Goal: Task Accomplishment & Management: Manage account settings

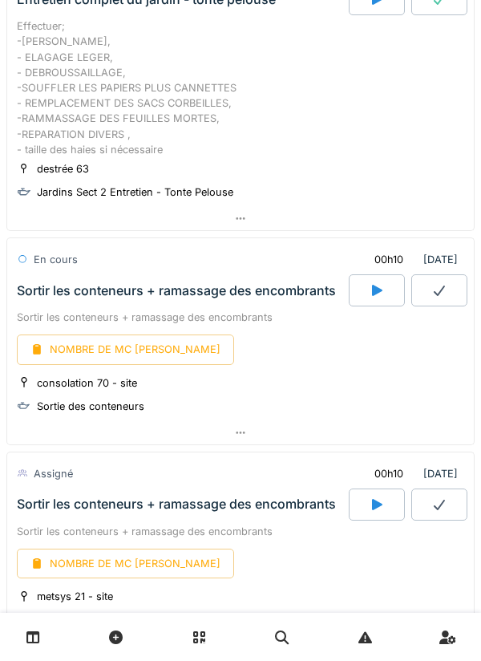
scroll to position [181, 0]
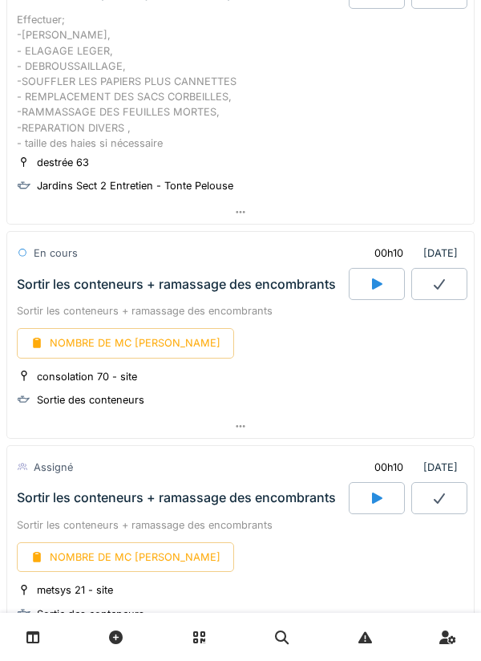
click at [370, 284] on icon at bounding box center [377, 284] width 16 height 13
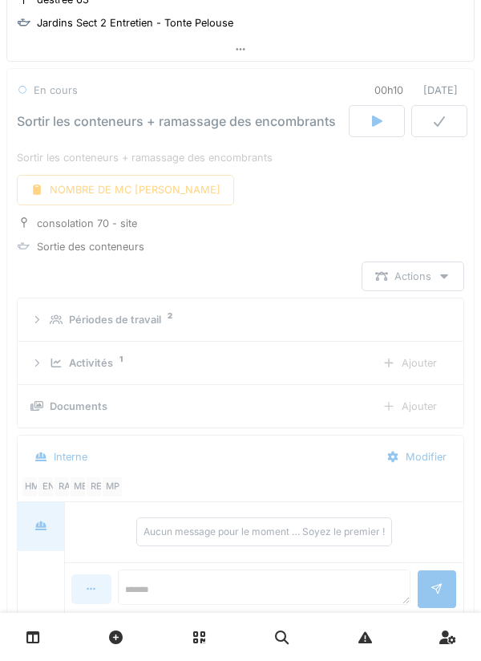
scroll to position [347, 0]
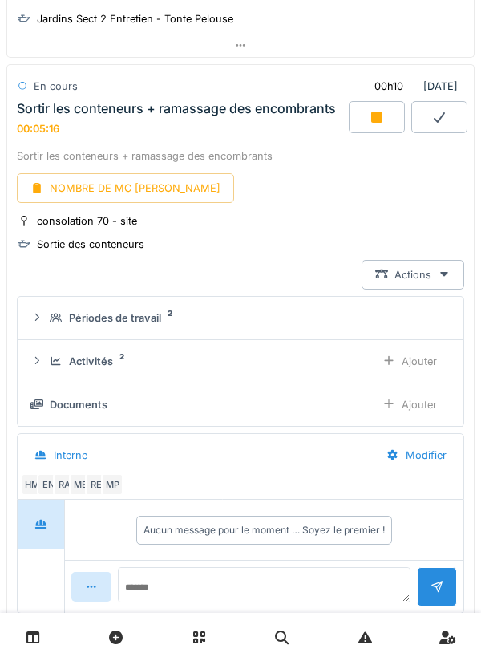
click at [385, 120] on div at bounding box center [377, 117] width 56 height 32
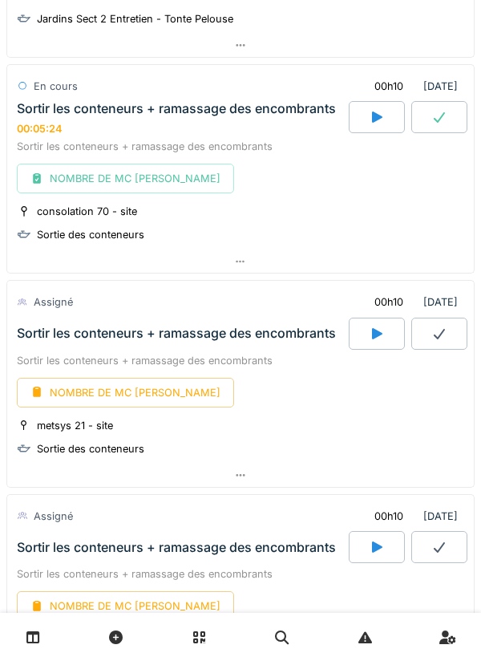
click at [439, 119] on icon at bounding box center [440, 117] width 16 height 13
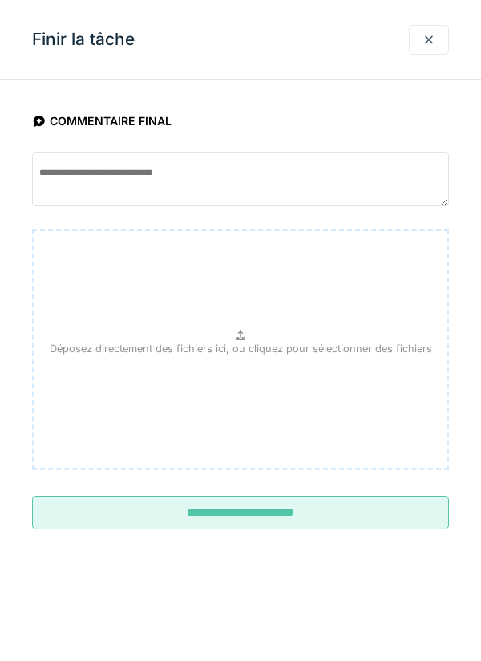
click at [256, 511] on input "**********" at bounding box center [240, 513] width 417 height 34
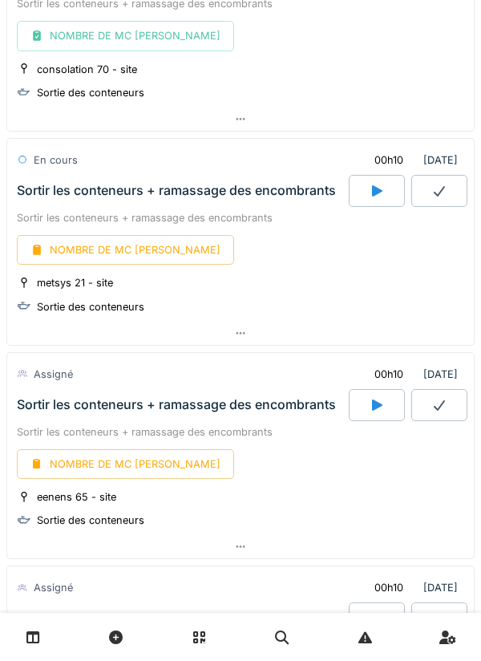
scroll to position [493, 0]
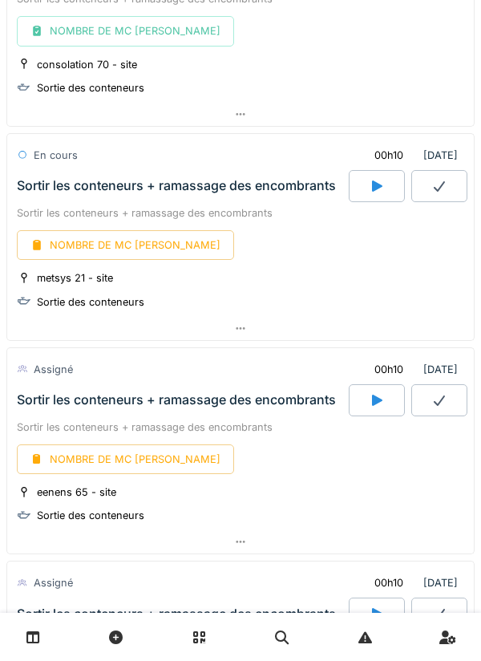
click at [372, 185] on icon at bounding box center [377, 186] width 10 height 11
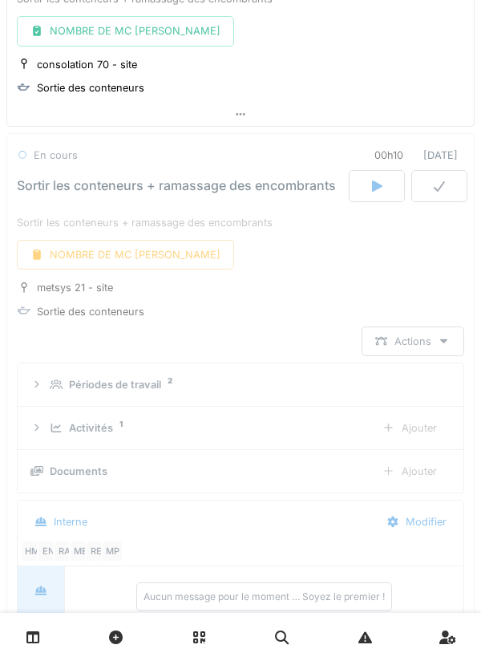
scroll to position [562, 0]
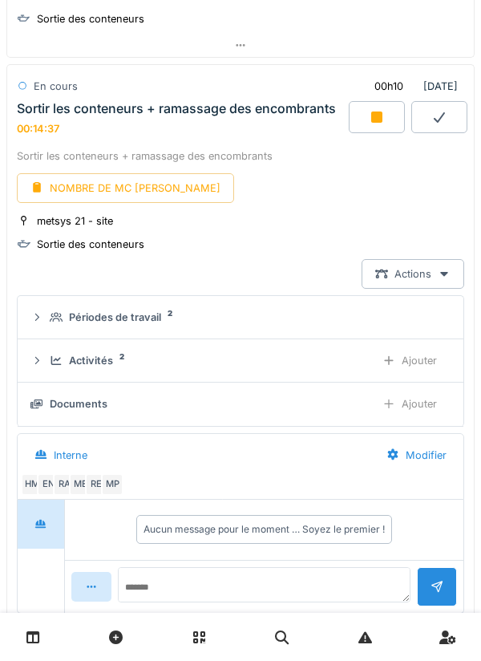
click at [375, 116] on icon at bounding box center [376, 117] width 11 height 11
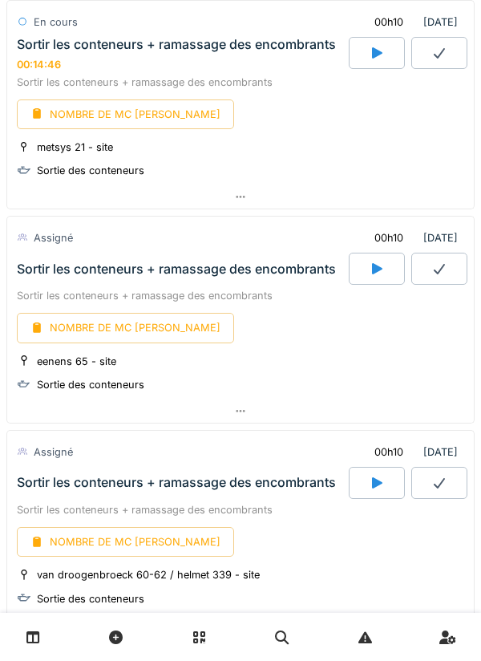
scroll to position [624, 0]
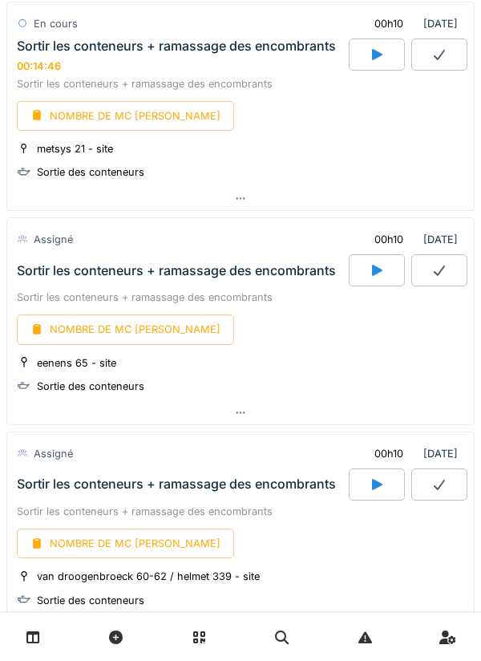
click at [371, 271] on icon at bounding box center [377, 270] width 16 height 13
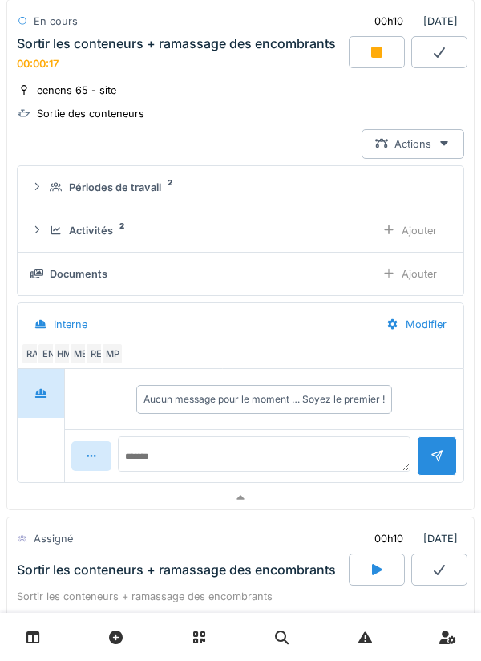
scroll to position [916, 0]
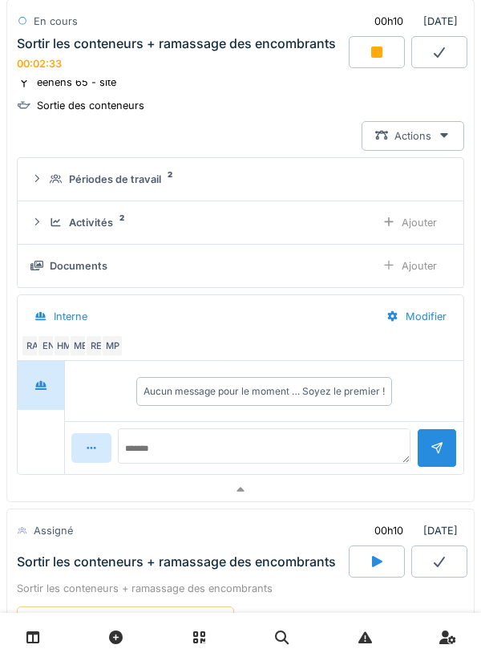
click at [400, 225] on div "Ajouter" at bounding box center [410, 223] width 82 height 30
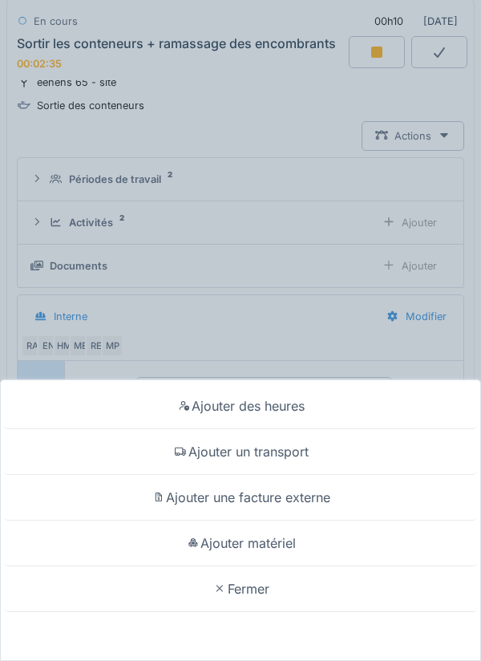
click at [266, 451] on div "Ajouter un transport" at bounding box center [240, 452] width 473 height 46
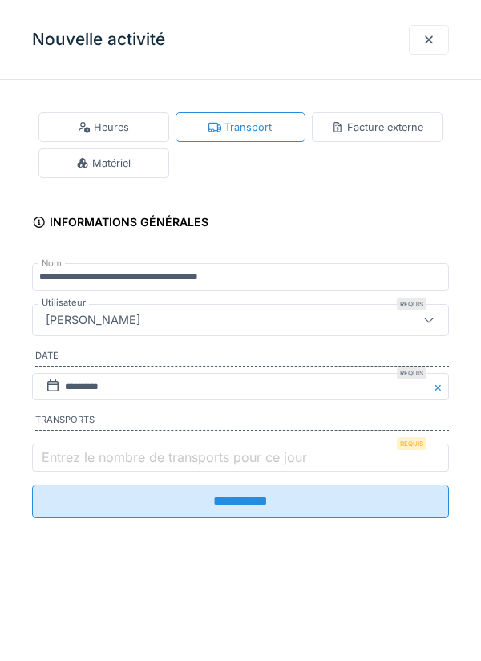
click at [96, 461] on label "Entrez le nombre de transports pour ce jour" at bounding box center [175, 457] width 272 height 19
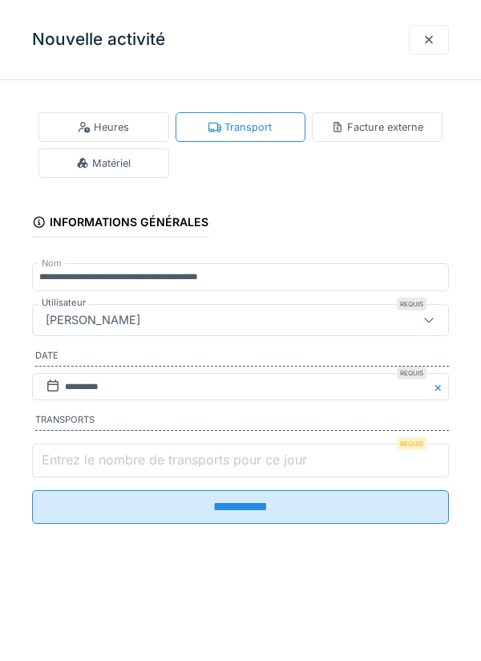
click at [96, 461] on input "Entrez le nombre de transports pour ce jour" at bounding box center [240, 461] width 417 height 34
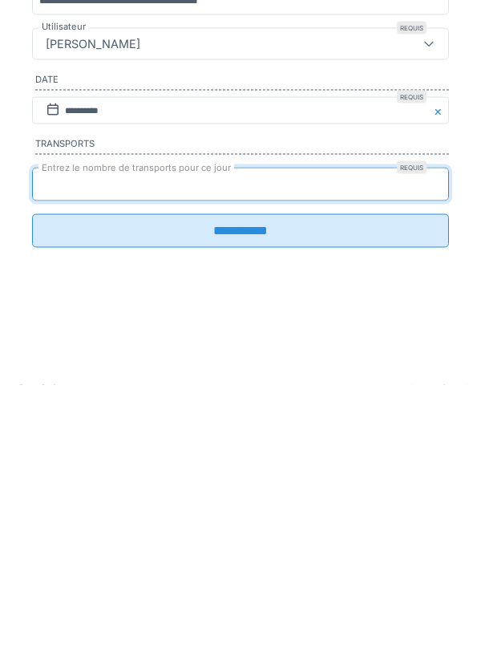
type input "*"
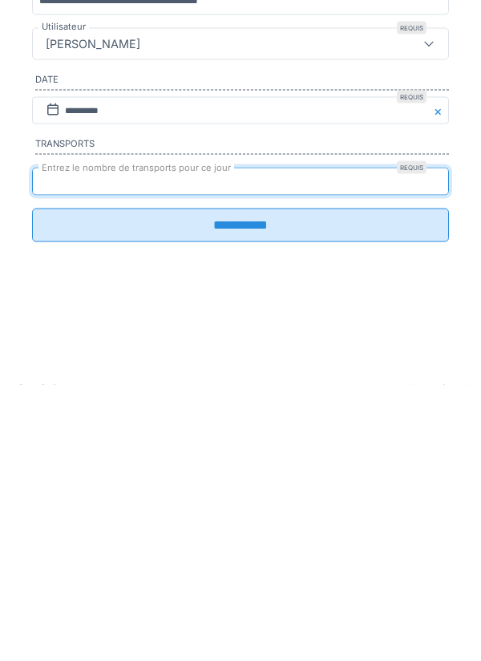
click at [254, 509] on input "**********" at bounding box center [240, 502] width 417 height 34
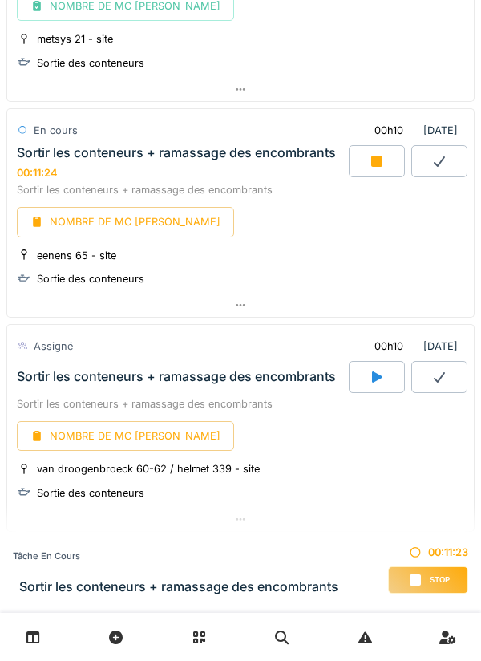
scroll to position [747, 0]
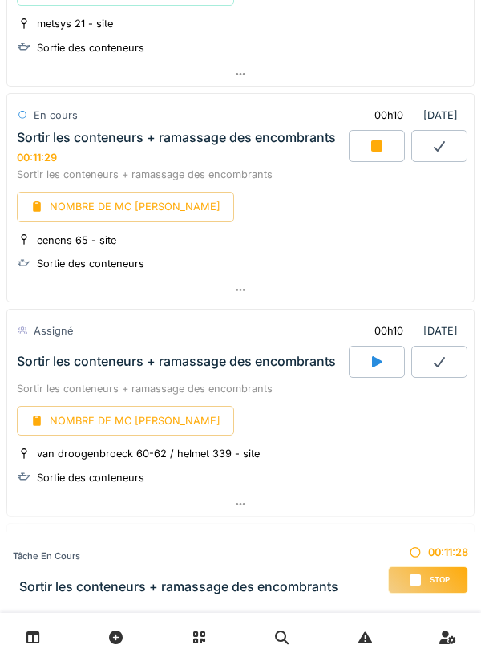
click at [379, 149] on icon at bounding box center [376, 145] width 11 height 11
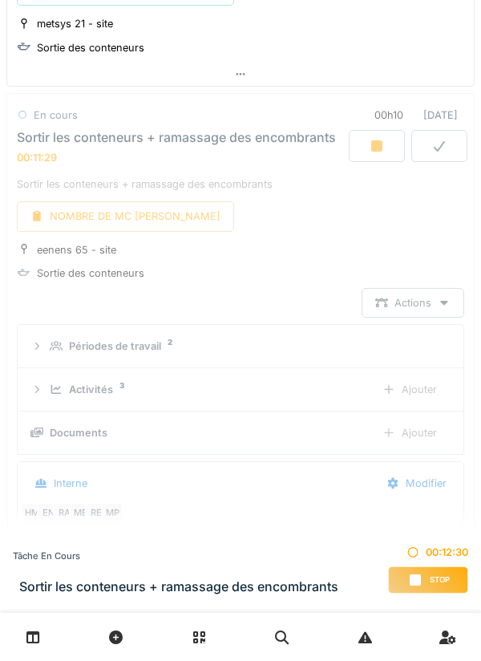
scroll to position [775, 0]
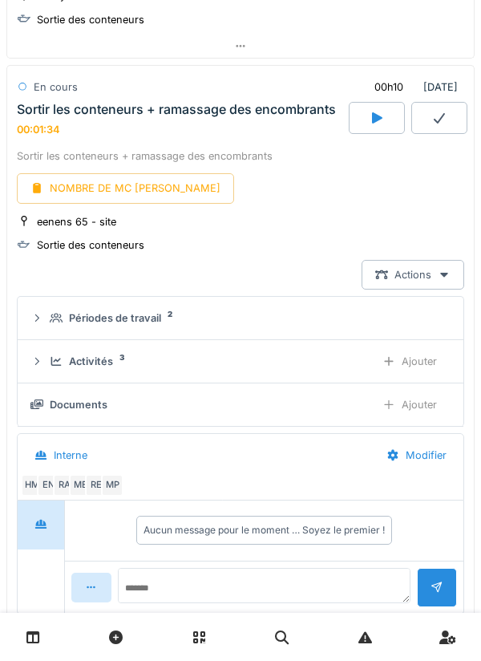
click at [113, 181] on div "NOMBRE DE MC [PERSON_NAME]" at bounding box center [125, 188] width 217 height 30
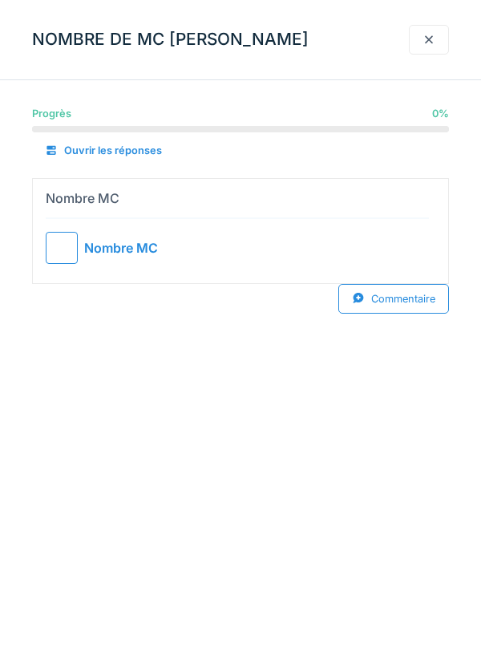
click at [75, 242] on div at bounding box center [62, 248] width 32 height 32
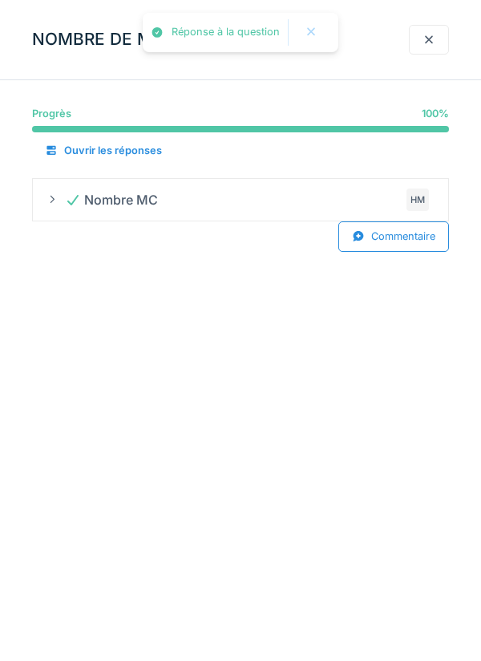
click at [432, 38] on div at bounding box center [429, 39] width 13 height 15
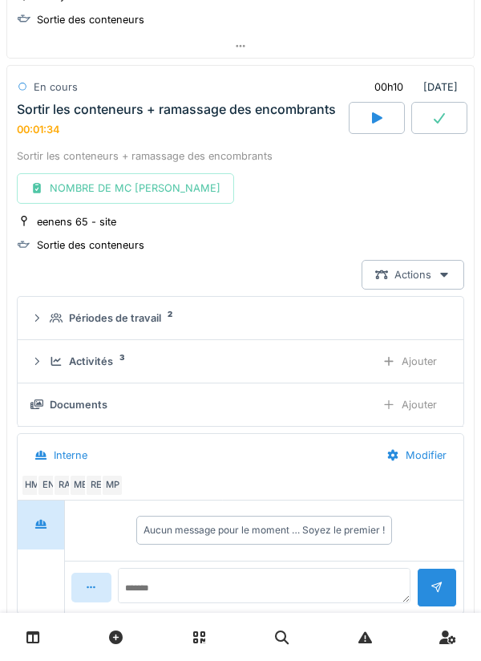
click at [436, 120] on icon at bounding box center [439, 118] width 11 height 10
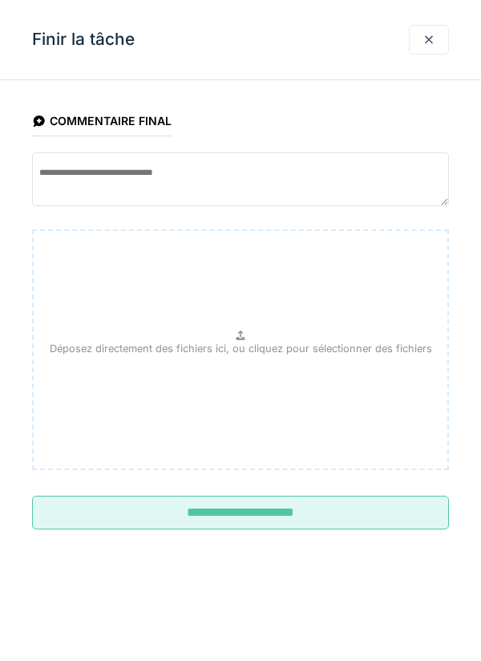
click at [231, 511] on input "**********" at bounding box center [240, 513] width 417 height 34
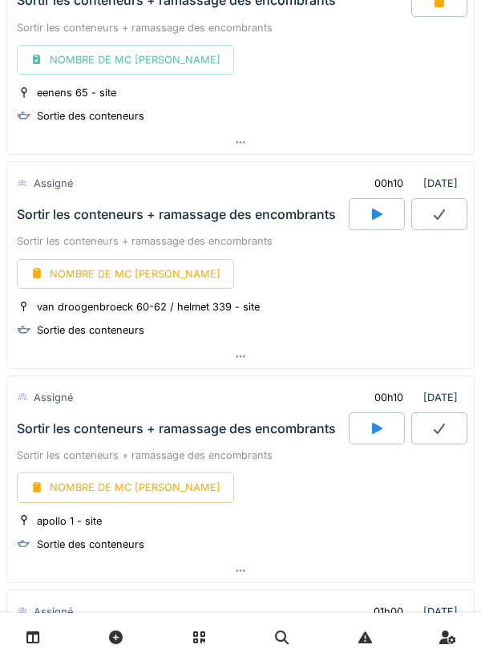
scroll to position [877, 0]
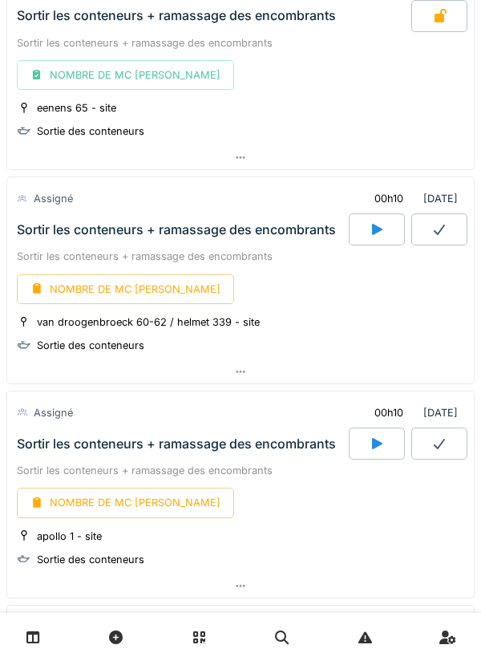
click at [370, 235] on icon at bounding box center [377, 229] width 16 height 13
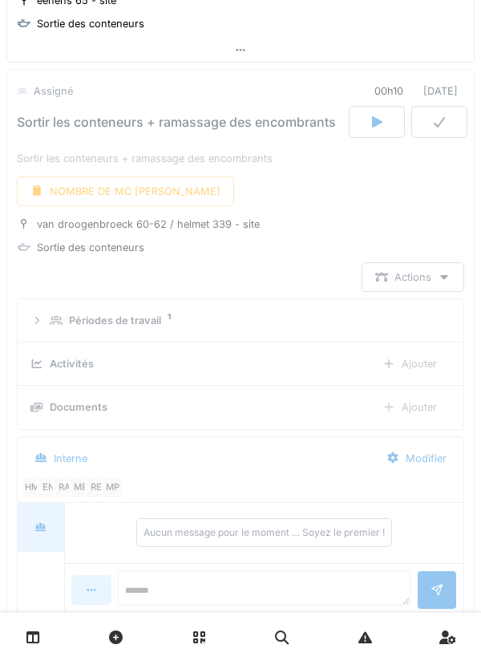
scroll to position [989, 0]
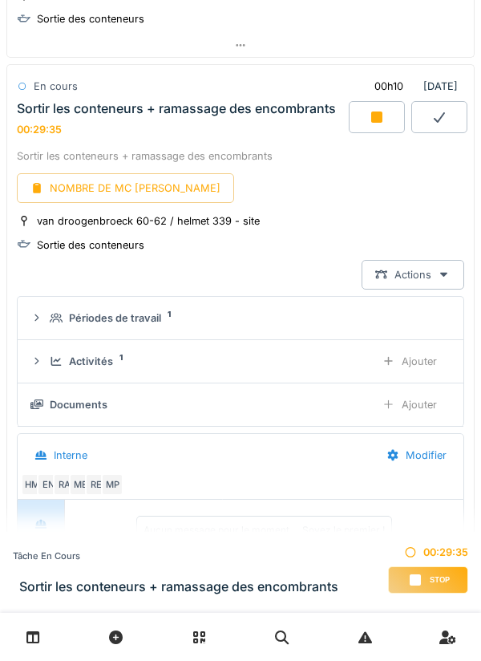
click at [424, 362] on div "Ajouter" at bounding box center [410, 362] width 82 height 30
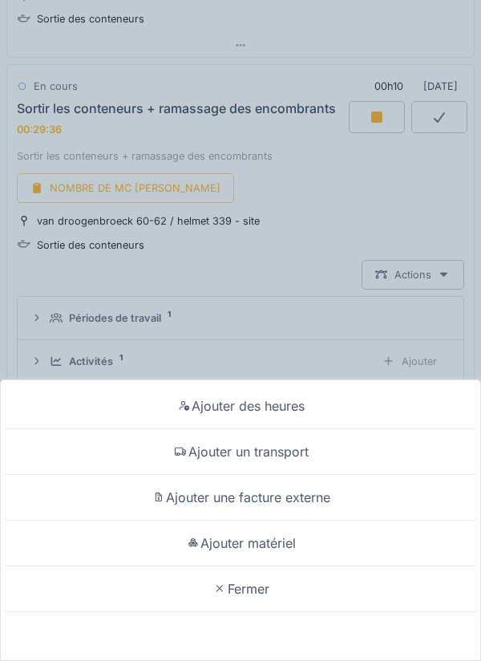
click at [282, 412] on div "Ajouter des heures" at bounding box center [240, 406] width 473 height 46
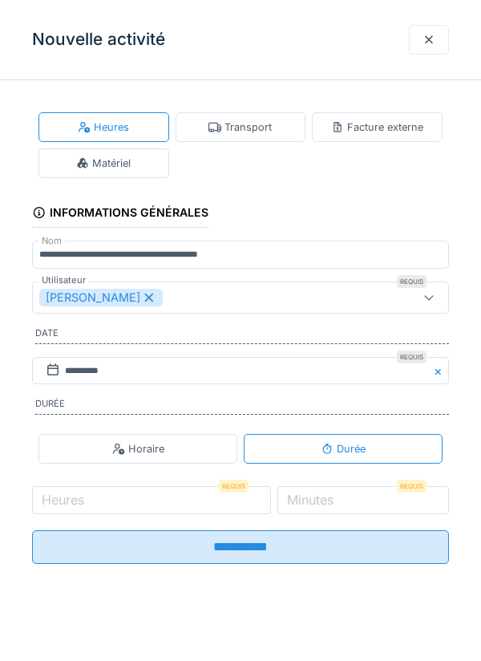
click at [214, 50] on div "Nouvelle activité" at bounding box center [240, 40] width 481 height 80
click at [428, 35] on div at bounding box center [429, 39] width 13 height 15
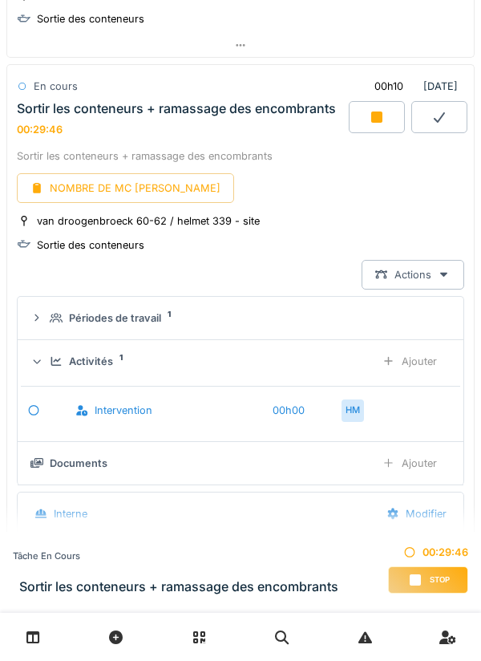
click at [420, 359] on div "Ajouter" at bounding box center [410, 362] width 82 height 30
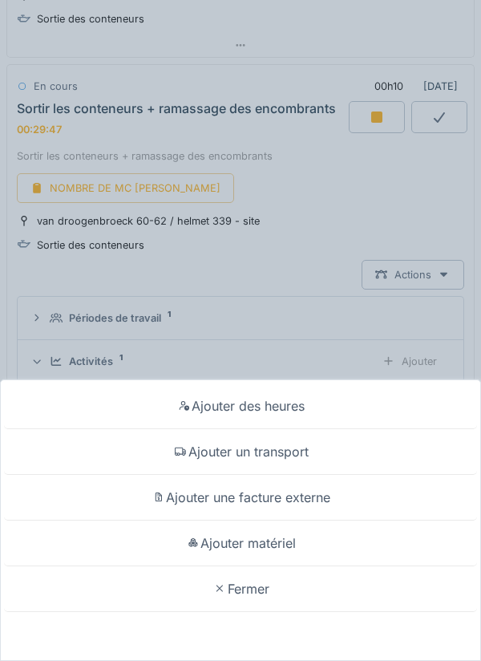
click at [262, 450] on div "Ajouter un transport" at bounding box center [240, 452] width 473 height 46
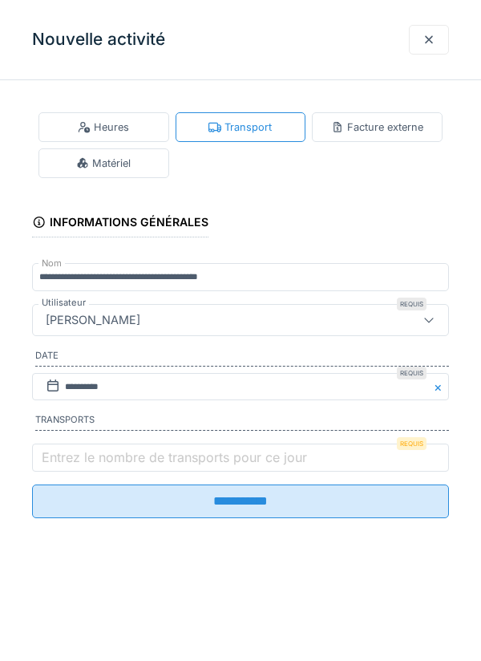
click at [86, 457] on label "Entrez le nombre de transports pour ce jour" at bounding box center [175, 457] width 272 height 19
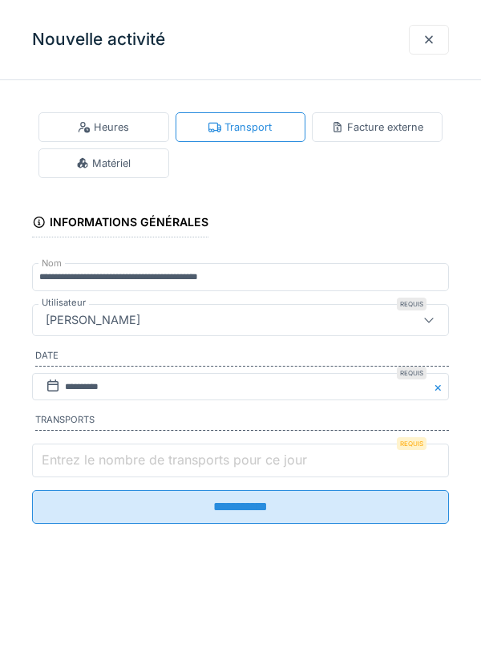
click at [86, 457] on input "Entrez le nombre de transports pour ce jour" at bounding box center [240, 461] width 417 height 34
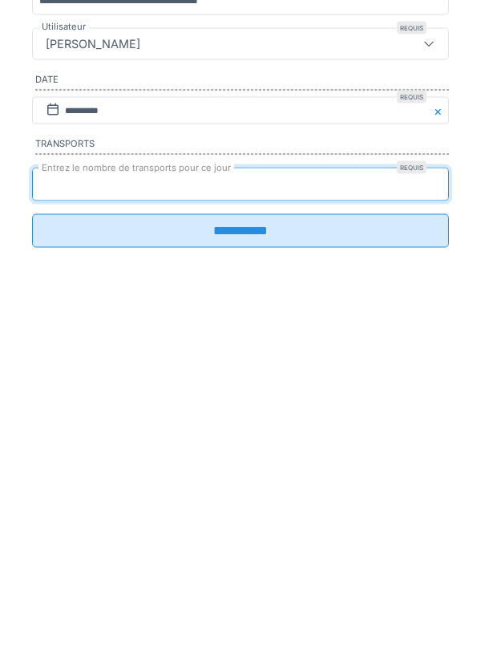
type input "*"
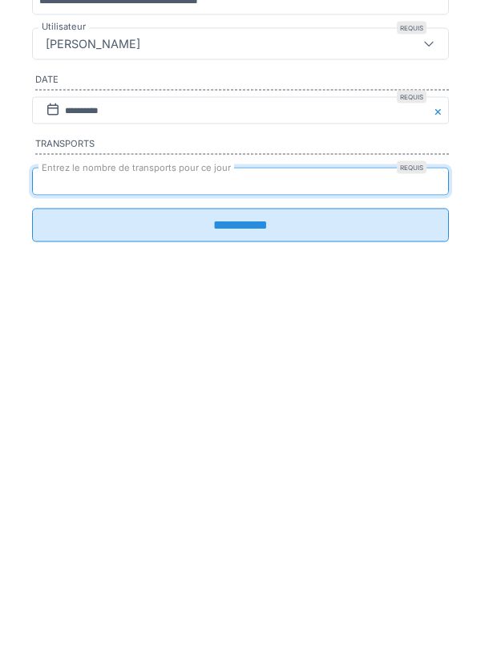
click at [245, 508] on input "**********" at bounding box center [240, 502] width 417 height 34
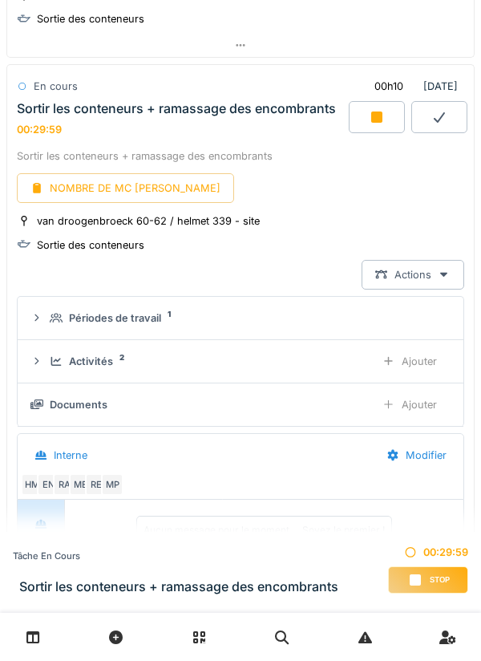
click at [368, 115] on div at bounding box center [377, 117] width 56 height 32
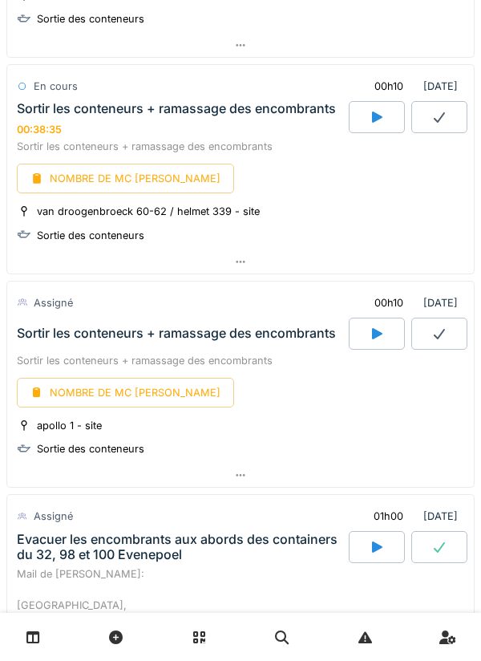
scroll to position [1158, 0]
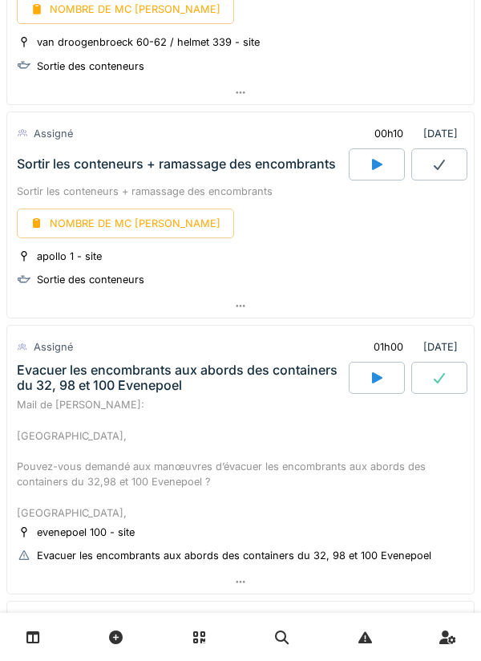
click at [368, 160] on div at bounding box center [377, 164] width 56 height 32
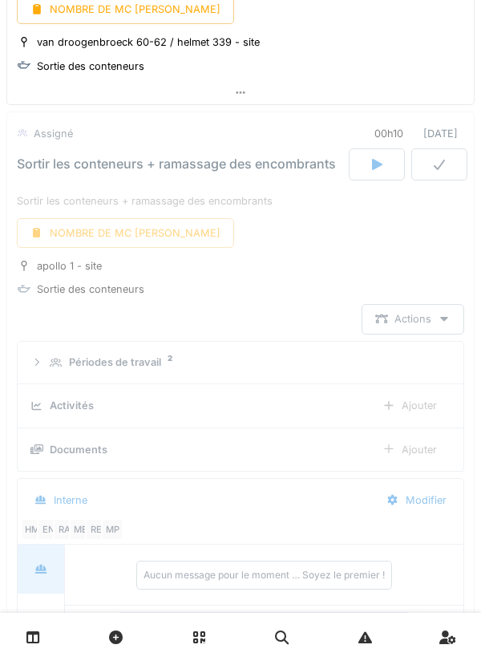
scroll to position [1206, 0]
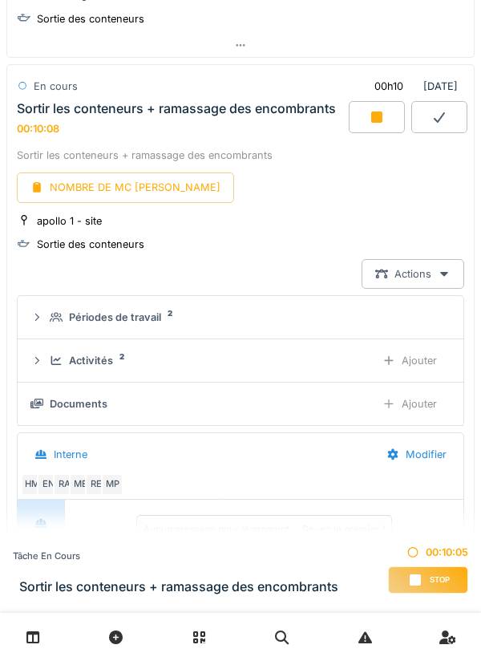
click at [373, 109] on div at bounding box center [377, 117] width 56 height 32
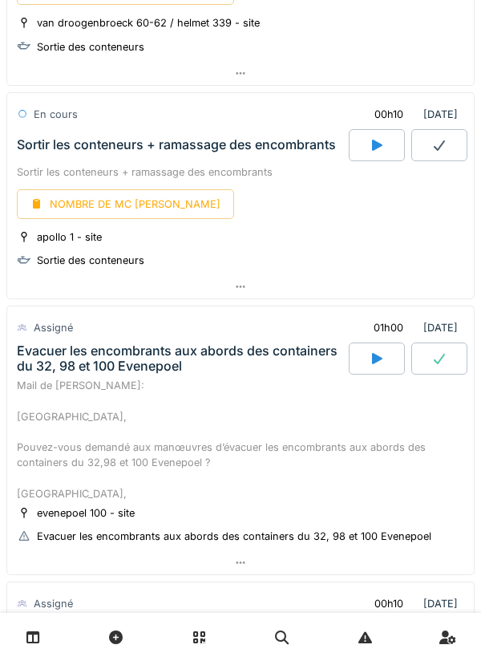
scroll to position [1179, 0]
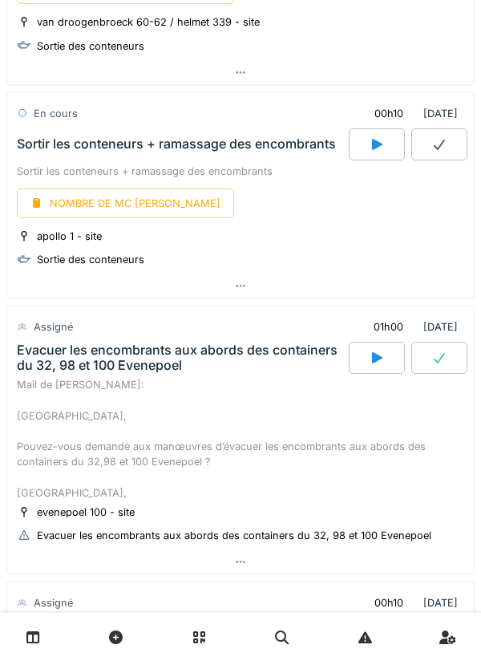
click at [245, 286] on icon at bounding box center [240, 286] width 13 height 10
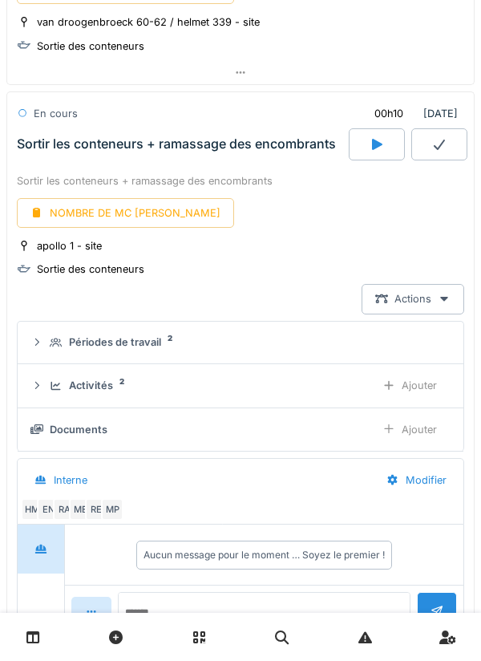
scroll to position [1206, 0]
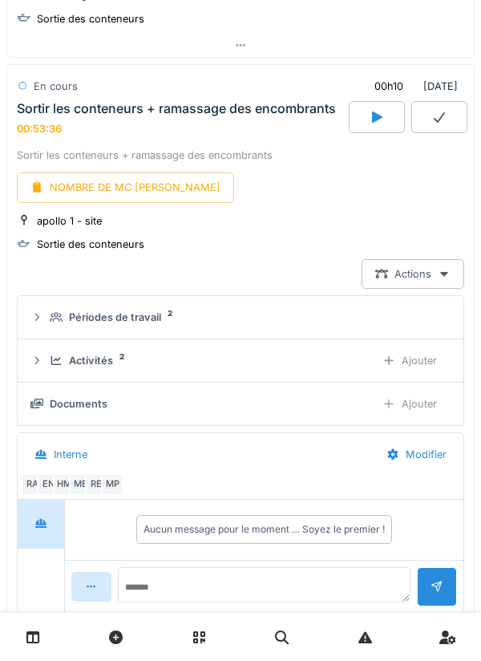
click at [404, 361] on div "Ajouter" at bounding box center [410, 361] width 82 height 30
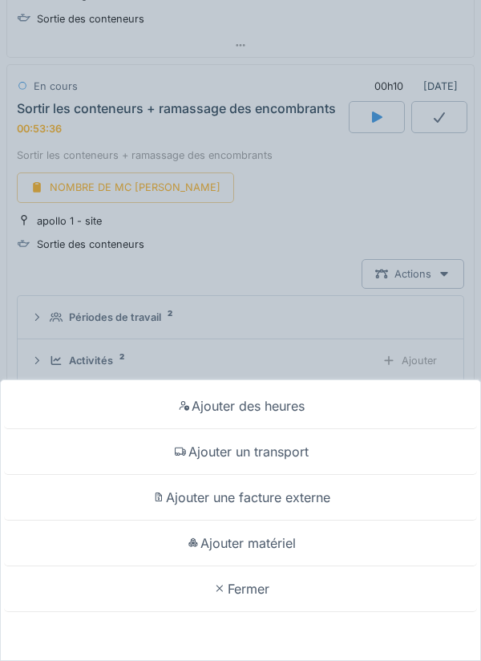
click at [270, 452] on div "Ajouter un transport" at bounding box center [240, 452] width 473 height 46
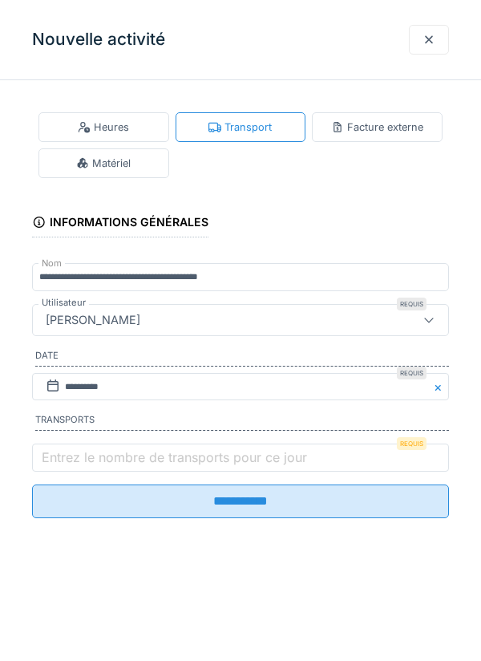
click at [124, 454] on label "Entrez le nombre de transports pour ce jour" at bounding box center [175, 457] width 272 height 19
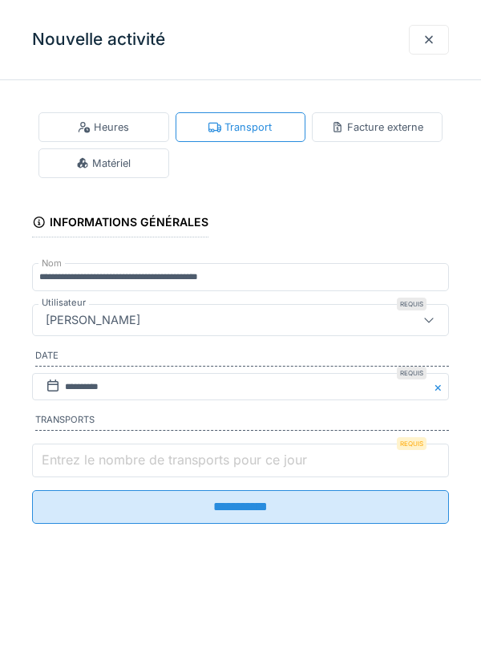
click at [124, 454] on input "Entrez le nombre de transports pour ce jour" at bounding box center [240, 461] width 417 height 34
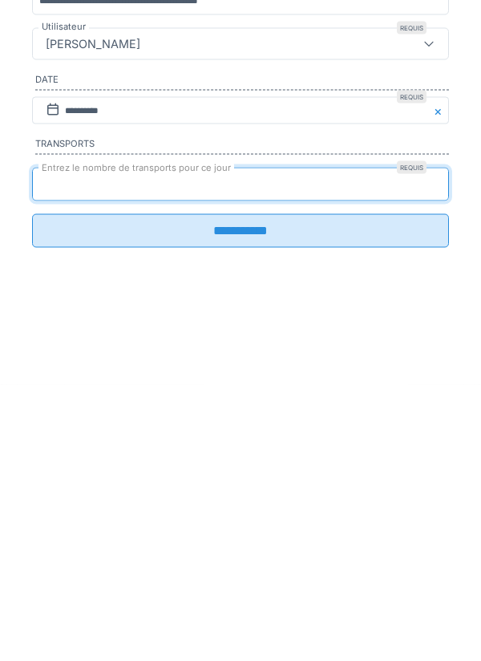
type input "*"
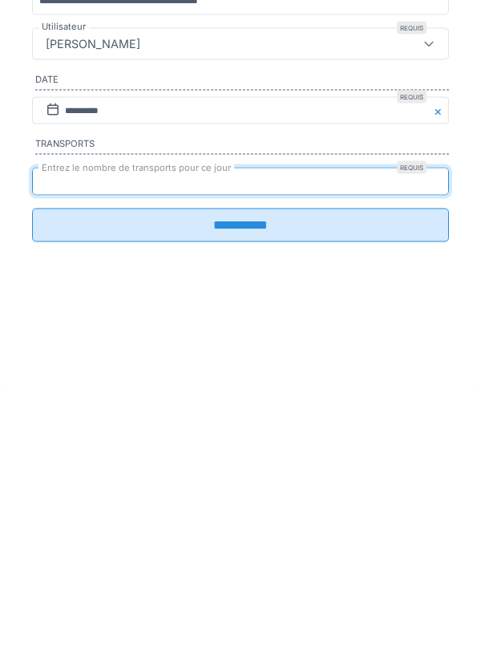
click at [237, 514] on input "**********" at bounding box center [240, 502] width 417 height 34
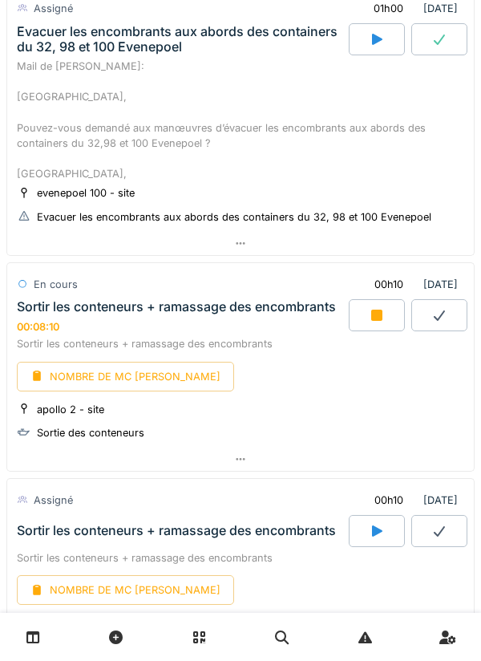
scroll to position [2074, 0]
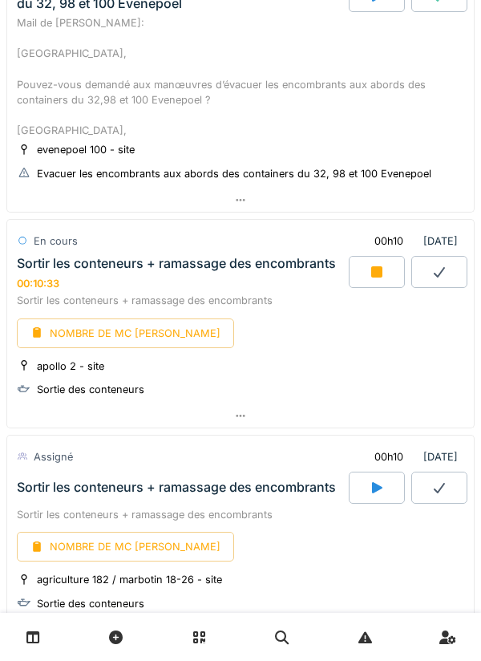
click at [374, 284] on div at bounding box center [377, 272] width 56 height 32
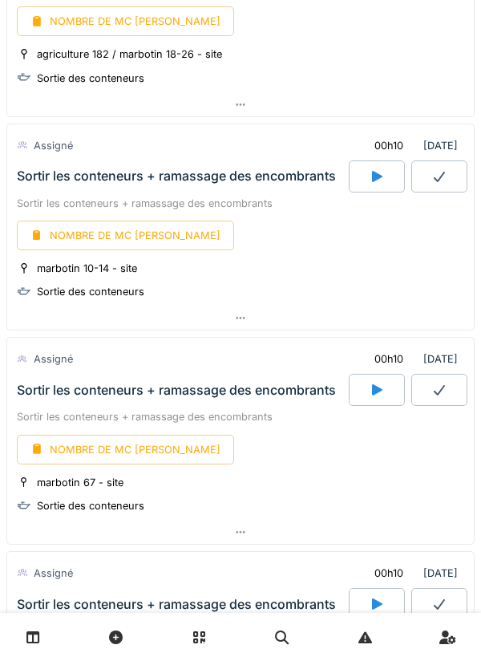
scroll to position [2979, 0]
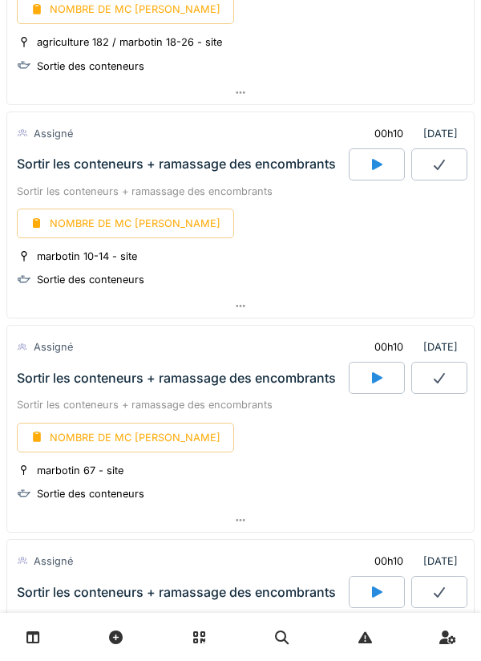
click at [373, 381] on icon at bounding box center [377, 377] width 10 height 11
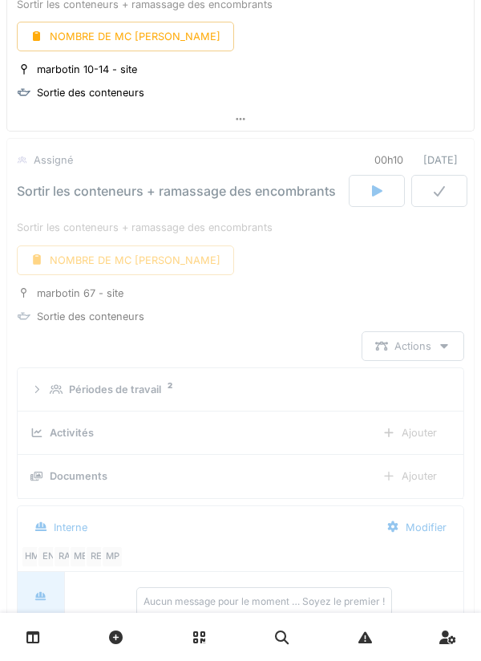
scroll to position [3241, 0]
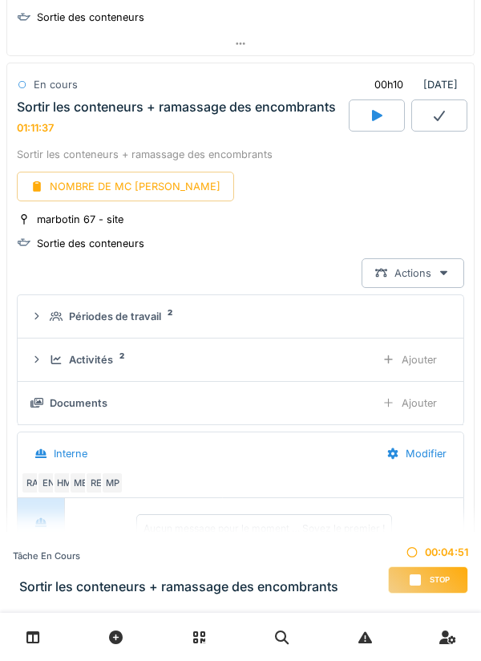
click at [385, 113] on div at bounding box center [377, 115] width 56 height 32
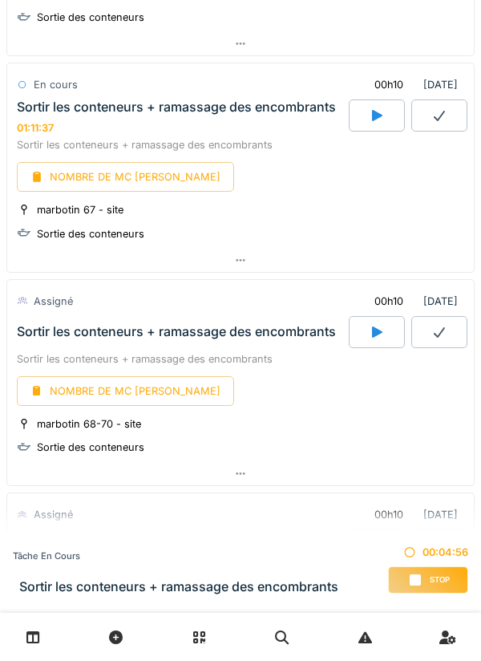
click at [375, 326] on div at bounding box center [377, 332] width 56 height 32
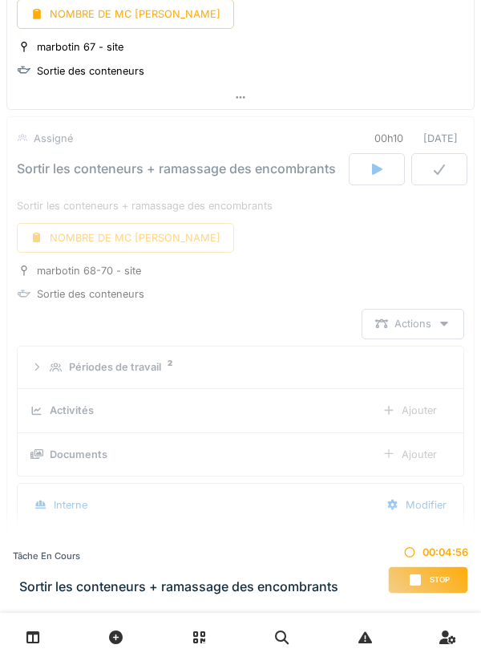
scroll to position [3457, 0]
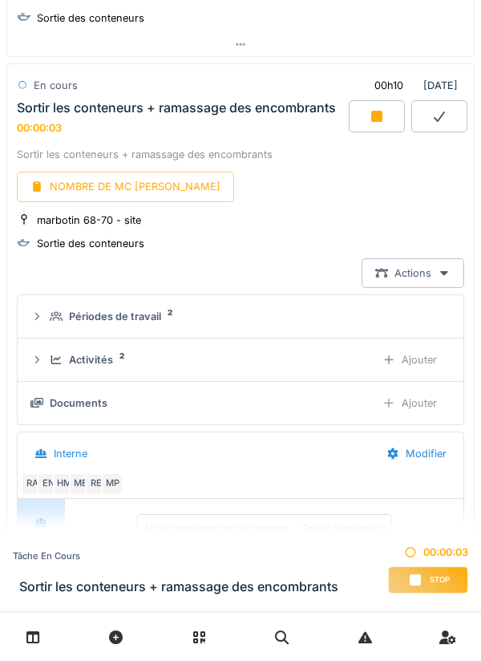
click at [404, 359] on div "Ajouter" at bounding box center [410, 360] width 82 height 30
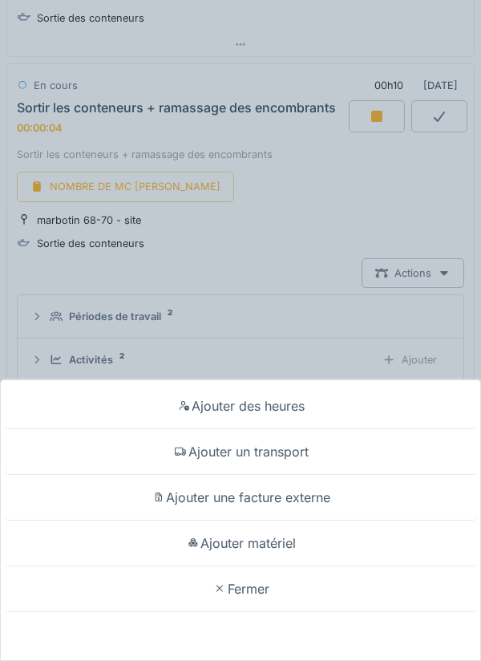
click at [266, 447] on div "Ajouter un transport" at bounding box center [240, 452] width 473 height 46
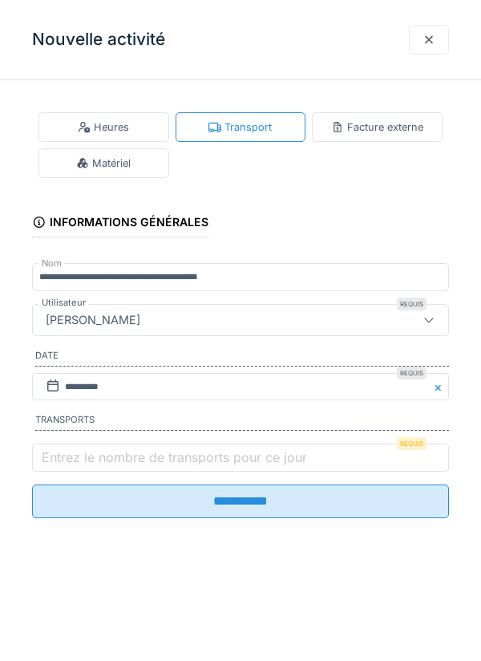
click at [85, 459] on label "Entrez le nombre de transports pour ce jour" at bounding box center [175, 457] width 272 height 19
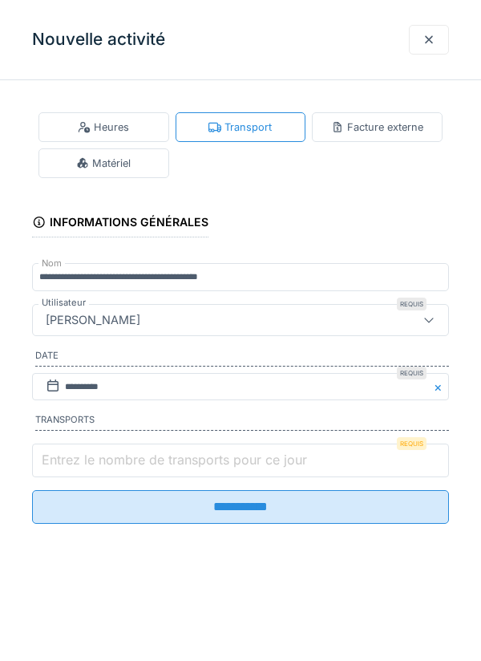
click at [85, 459] on input "Entrez le nombre de transports pour ce jour" at bounding box center [240, 461] width 417 height 34
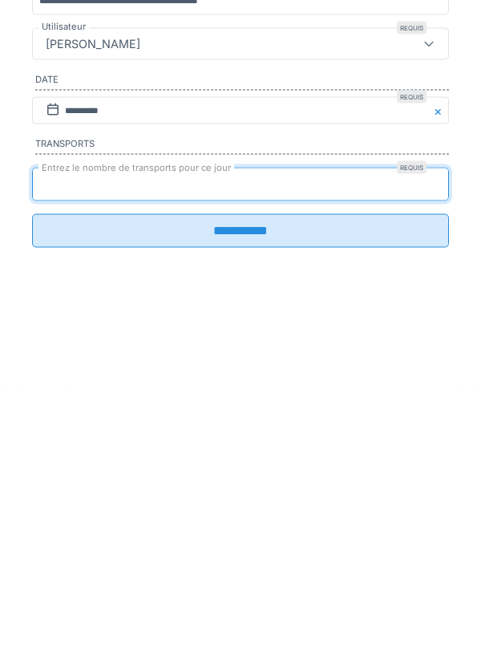
type input "*"
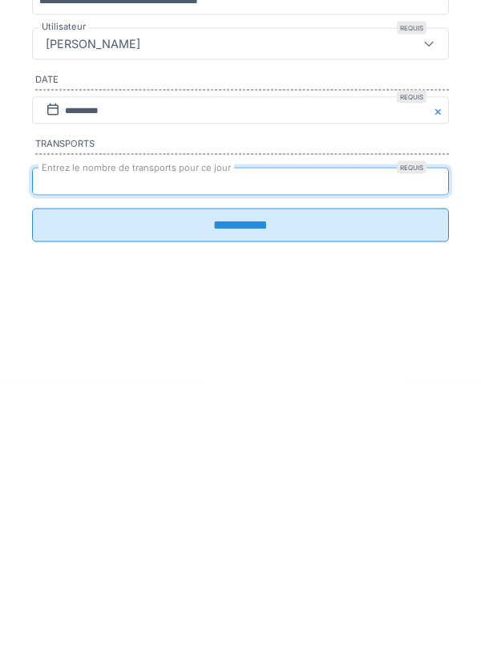
click at [250, 503] on input "**********" at bounding box center [240, 502] width 417 height 34
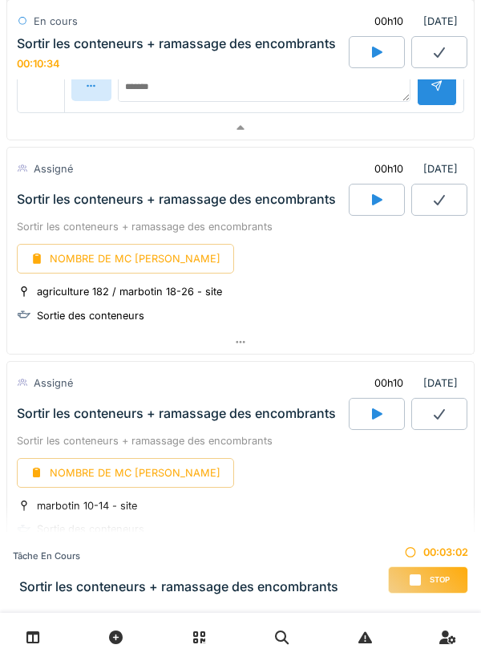
scroll to position [2730, 0]
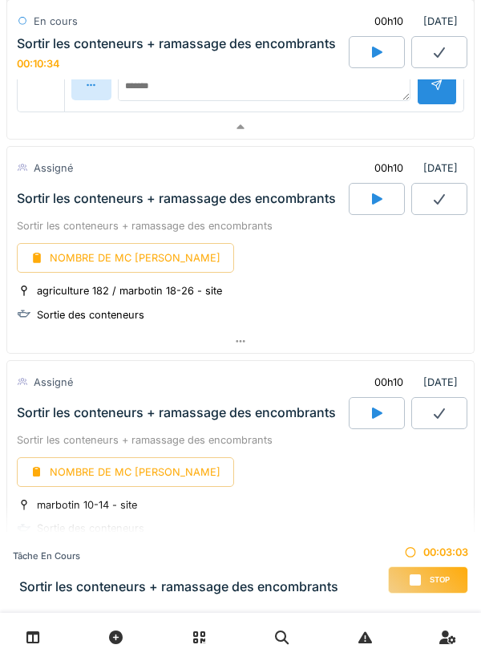
click at [374, 194] on icon at bounding box center [377, 199] width 16 height 13
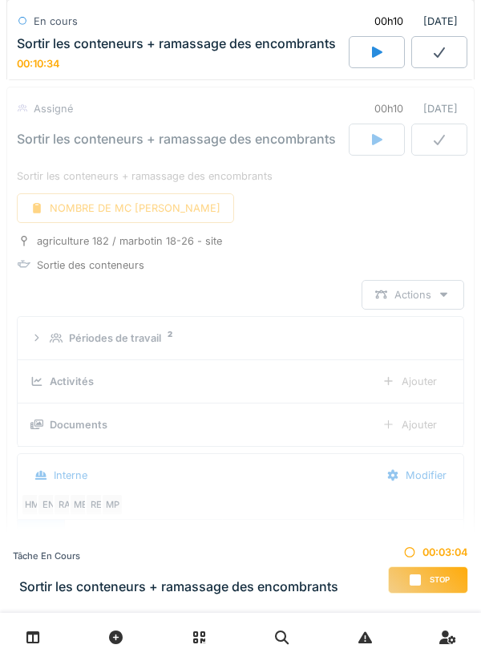
scroll to position [2813, 0]
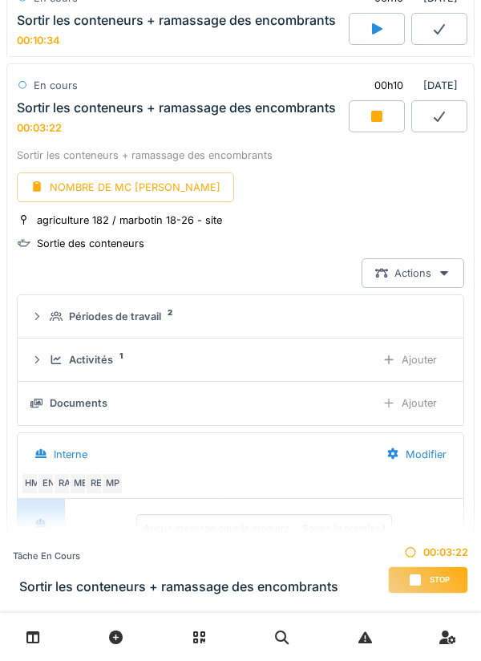
click at [409, 359] on div "Ajouter" at bounding box center [410, 360] width 82 height 30
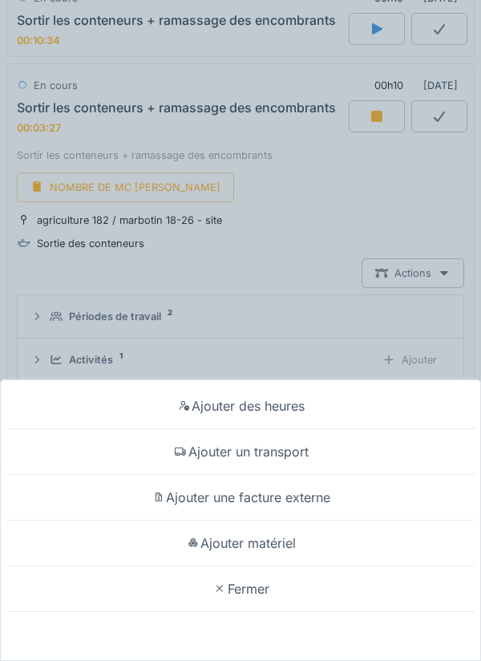
click at [362, 194] on div "Ajouter des heures Ajouter un transport Ajouter une facture externe Ajouter mat…" at bounding box center [240, 330] width 481 height 661
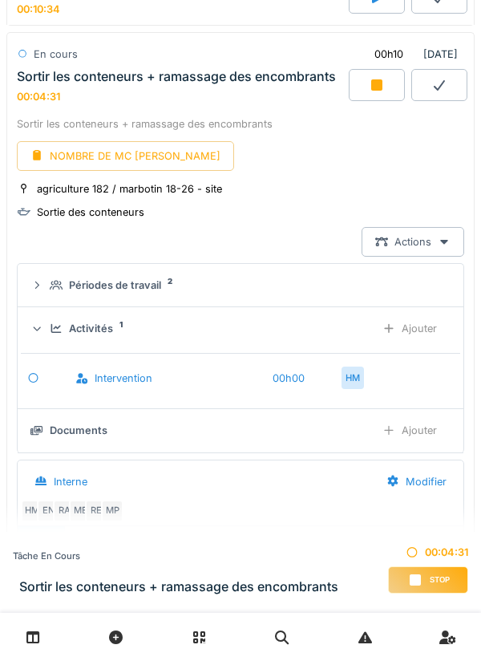
scroll to position [2846, 0]
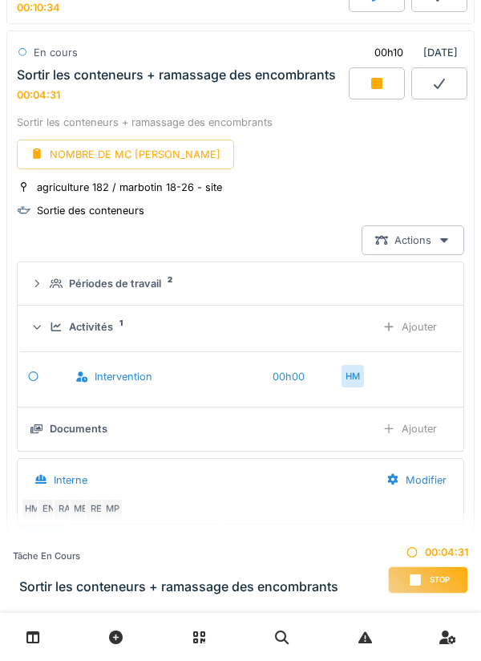
click at [426, 432] on div "Ajouter" at bounding box center [410, 429] width 82 height 30
click at [408, 431] on div "Ajouter" at bounding box center [410, 429] width 82 height 30
click at [404, 426] on div "Ajouter" at bounding box center [410, 429] width 82 height 30
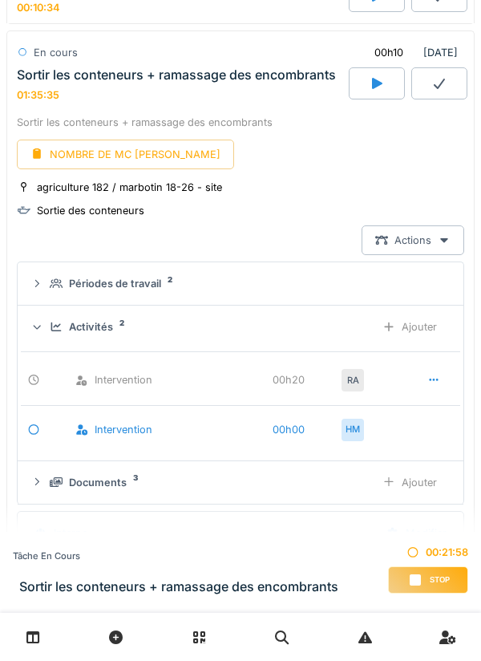
click at [118, 153] on div "NOMBRE DE MC [PERSON_NAME]" at bounding box center [125, 155] width 217 height 30
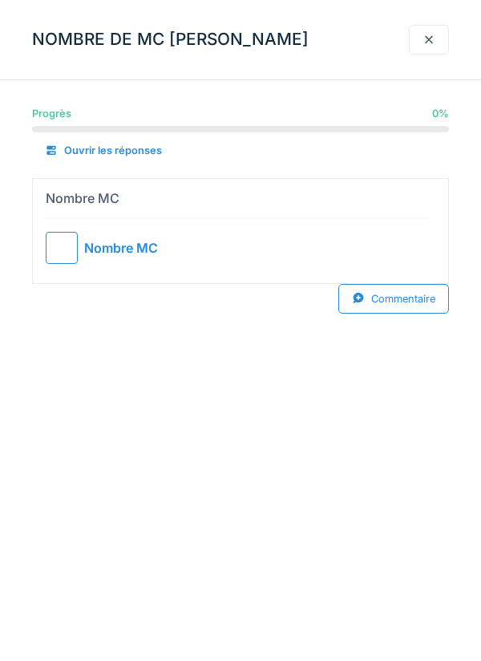
click at [292, 34] on div "NOMBRE DE MC [PERSON_NAME]" at bounding box center [240, 40] width 481 height 80
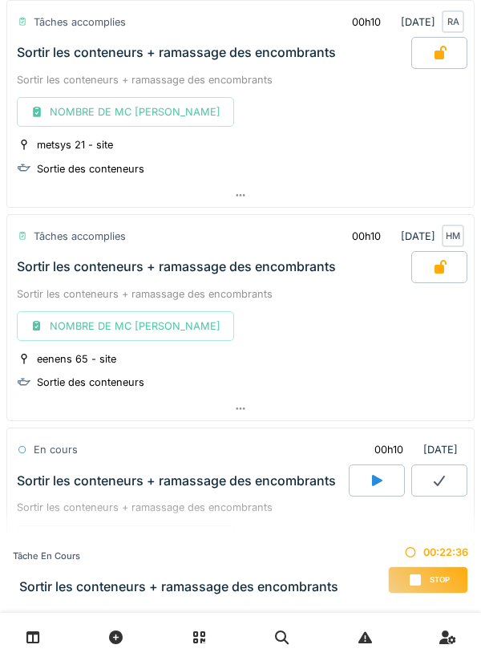
scroll to position [630, 0]
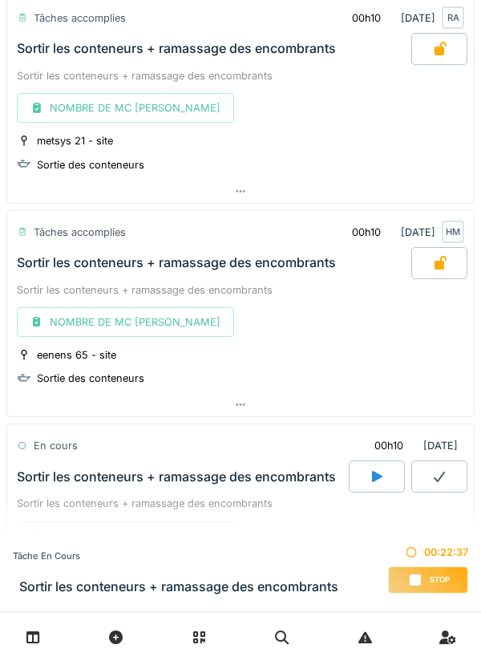
click at [31, 633] on icon at bounding box center [33, 638] width 14 height 14
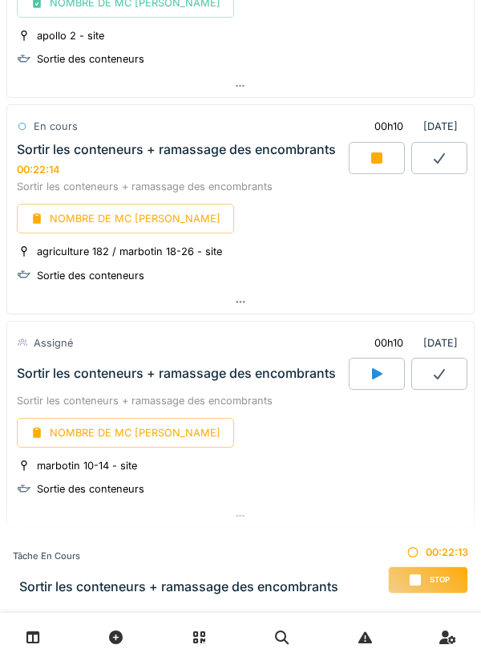
scroll to position [1869, 0]
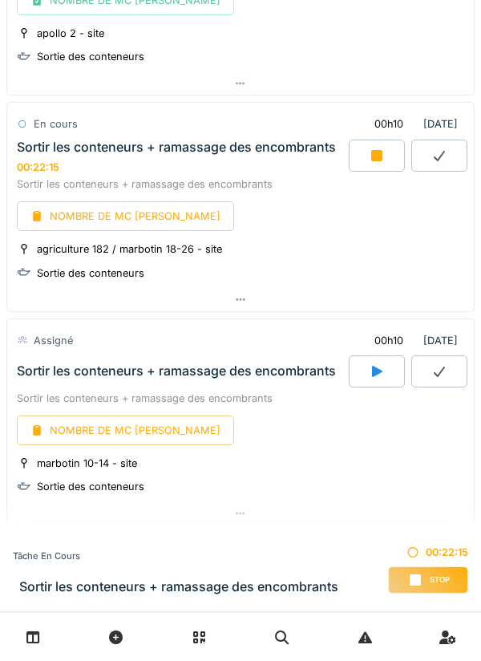
click at [245, 302] on icon at bounding box center [240, 299] width 13 height 10
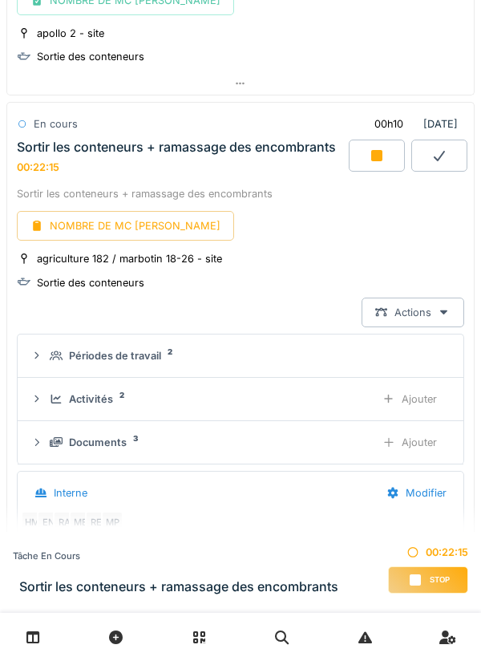
scroll to position [1907, 0]
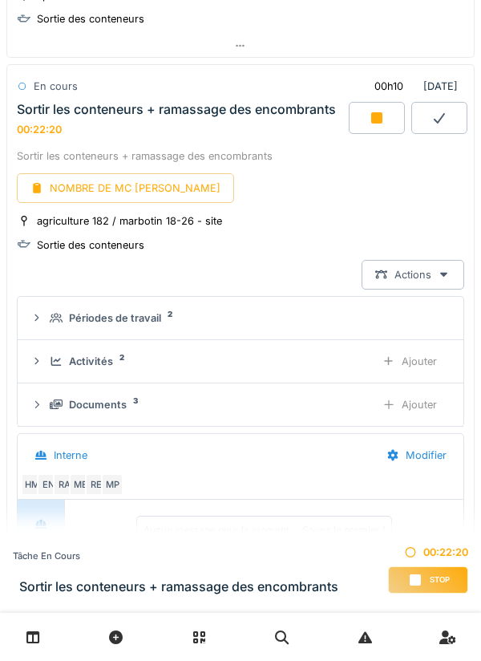
click at [417, 355] on div "Ajouter" at bounding box center [410, 362] width 82 height 30
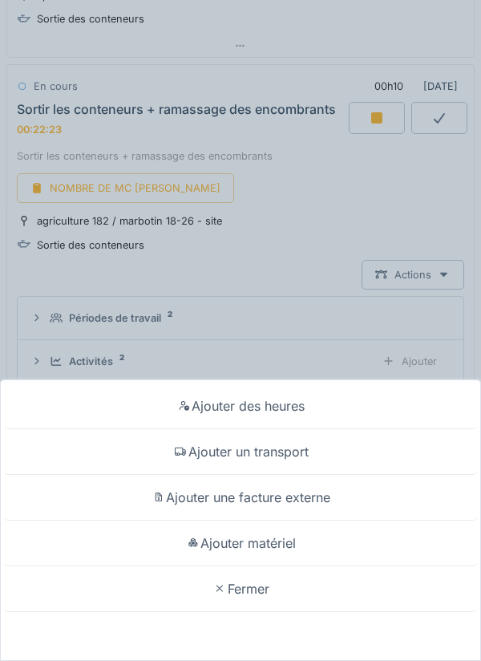
click at [266, 538] on div "Ajouter matériel" at bounding box center [240, 544] width 473 height 46
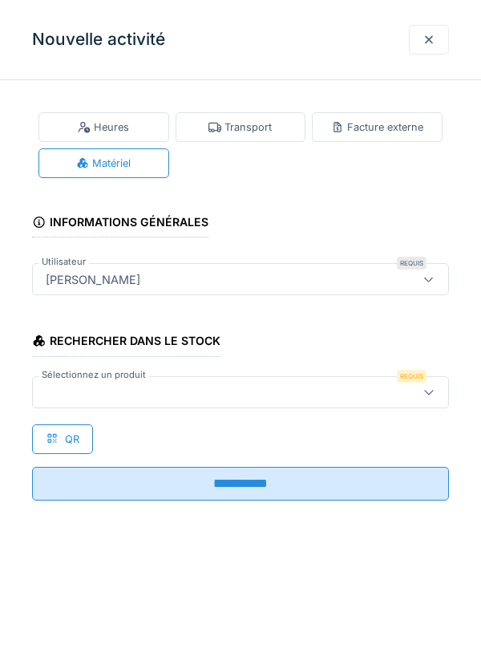
click at [123, 389] on div at bounding box center [214, 392] width 350 height 18
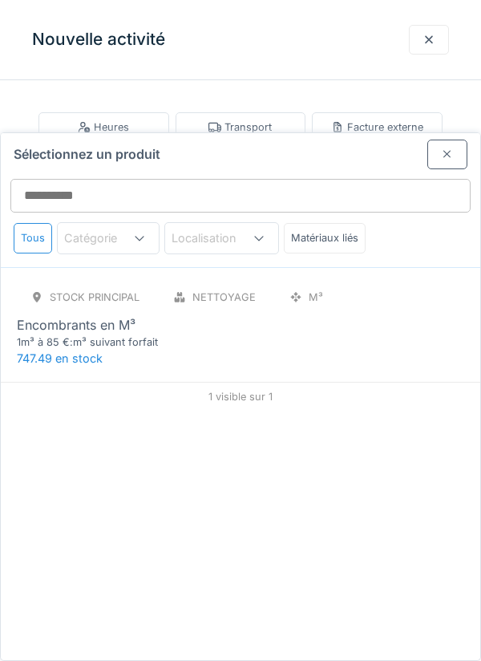
click at [92, 335] on div "1m³ à 85 €:m³ suivant forfait" at bounding box center [113, 342] width 193 height 15
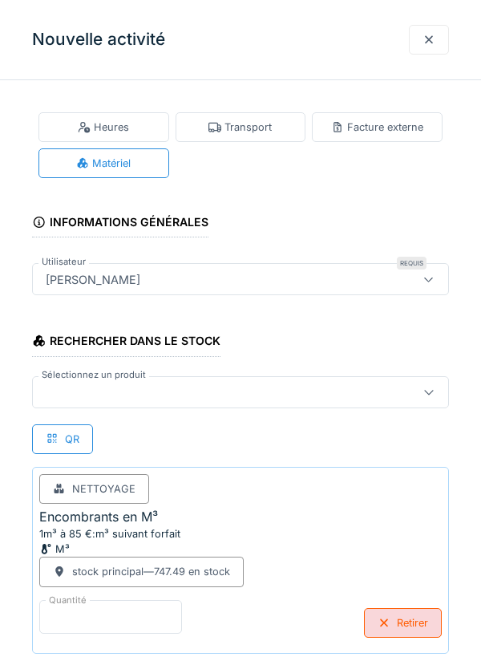
click at [110, 611] on input "*" at bounding box center [110, 617] width 143 height 34
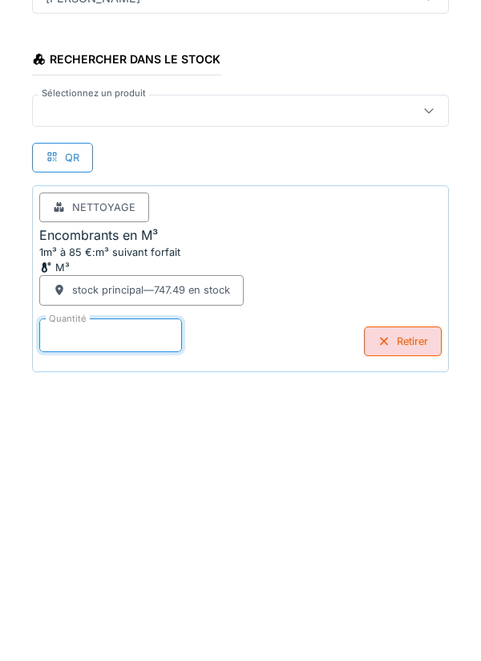
scroll to position [83, 0]
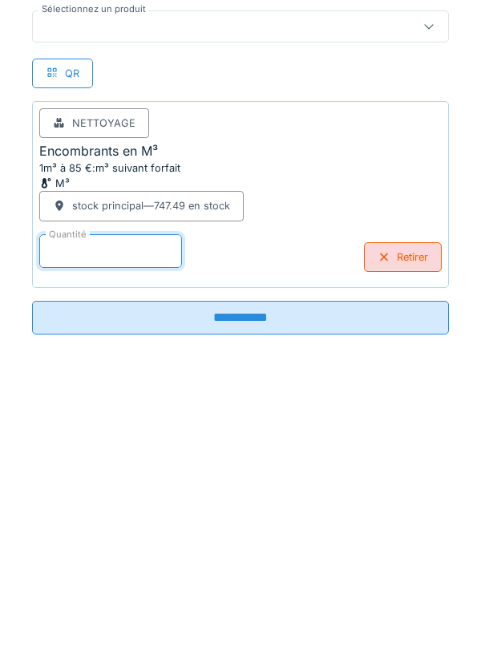
type input "*"
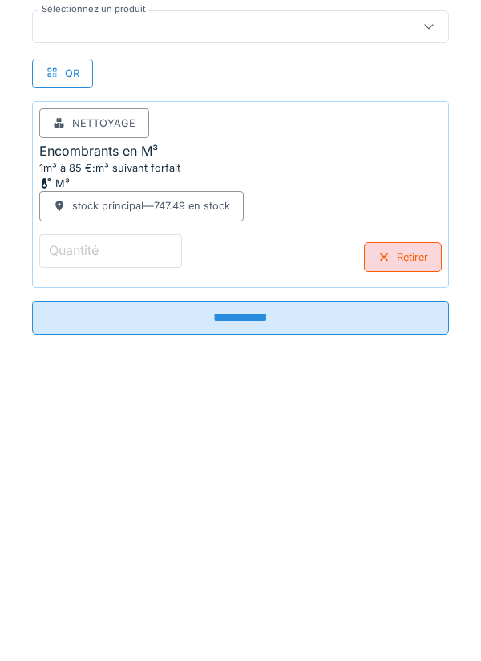
type input "*"
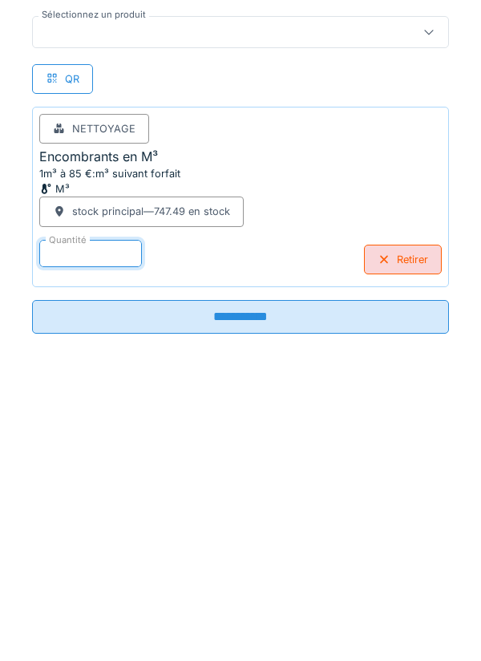
click at [236, 592] on input "**********" at bounding box center [240, 599] width 417 height 34
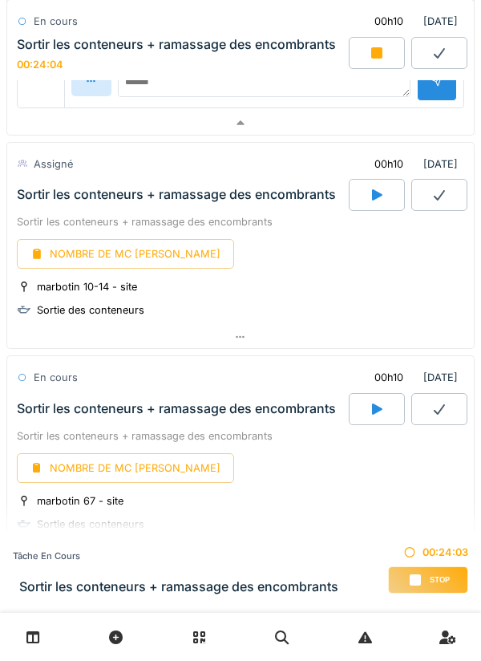
scroll to position [2566, 0]
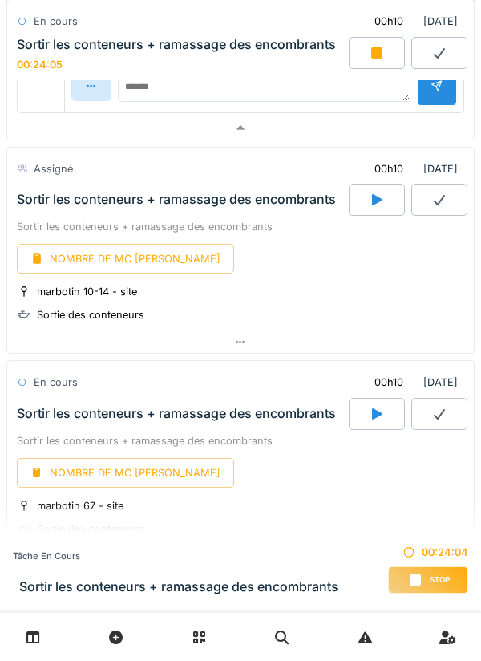
click at [367, 206] on div at bounding box center [377, 200] width 56 height 32
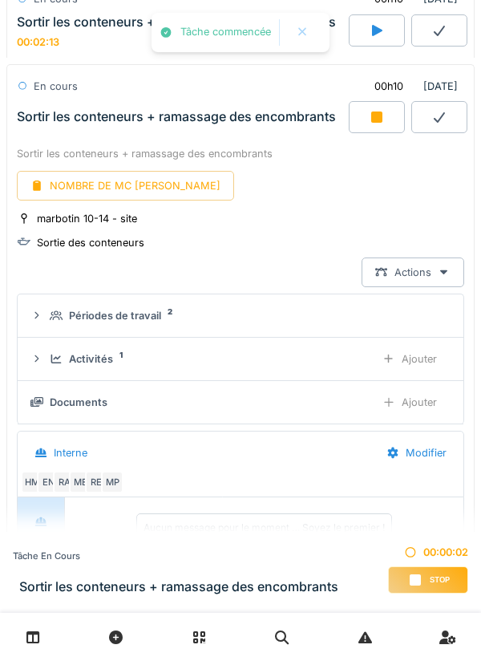
scroll to position [2656, 0]
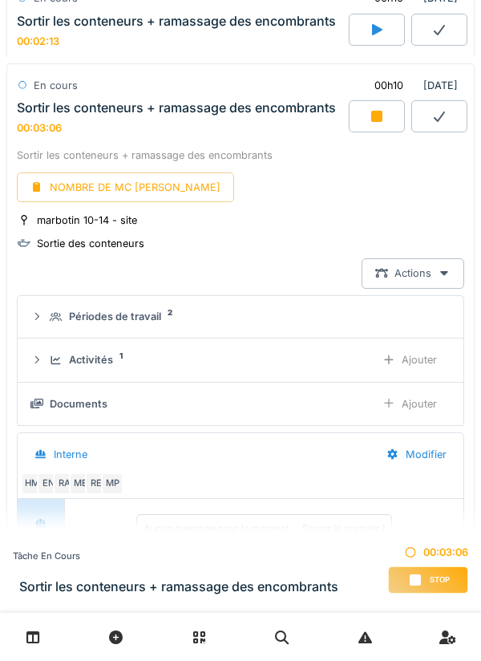
click at [213, 404] on div "Documents" at bounding box center [196, 403] width 332 height 15
click at [420, 414] on div "Ajouter" at bounding box center [410, 404] width 82 height 30
click at [352, 398] on div "Documents 1" at bounding box center [206, 403] width 313 height 15
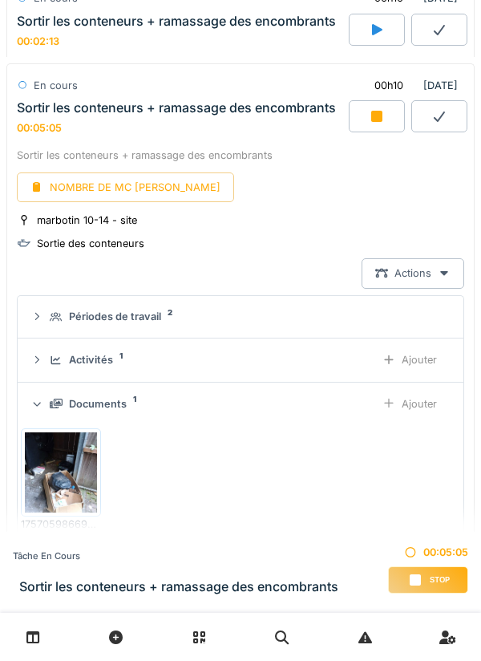
click at [417, 365] on div "Ajouter" at bounding box center [410, 360] width 82 height 30
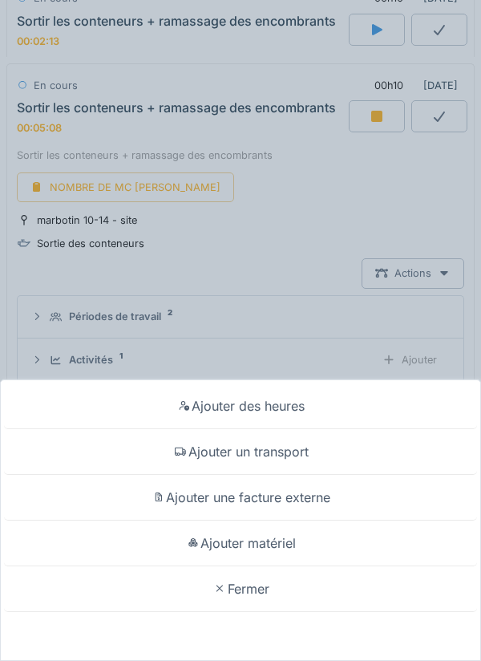
click at [267, 548] on div "Ajouter matériel" at bounding box center [240, 544] width 473 height 46
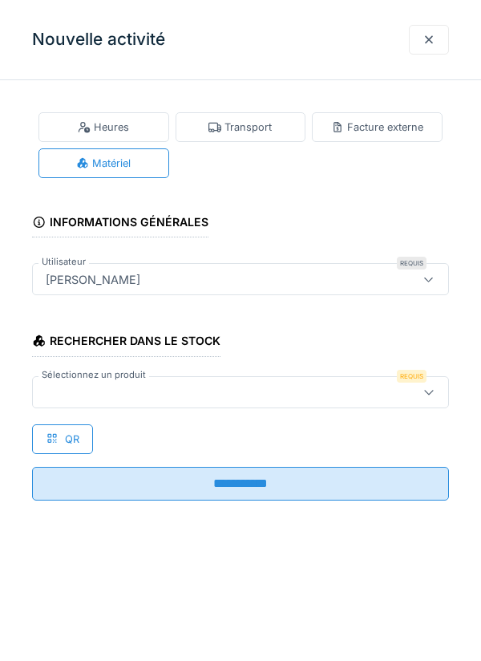
click at [79, 443] on div "QR" at bounding box center [62, 439] width 61 height 30
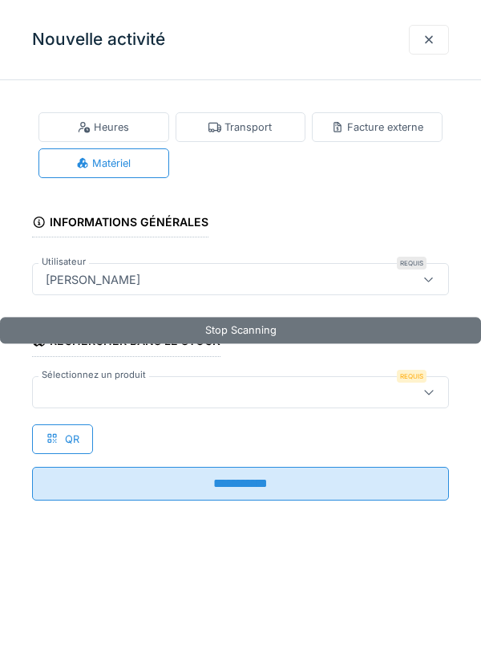
click at [113, 387] on div at bounding box center [214, 392] width 350 height 18
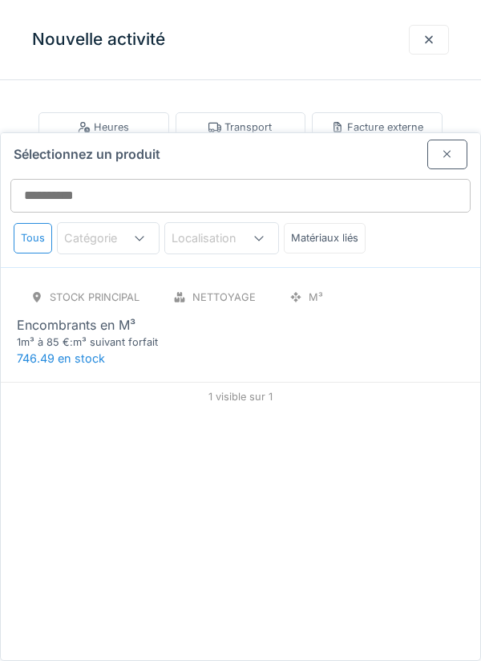
click at [91, 351] on span "746.49 en stock" at bounding box center [61, 358] width 88 height 14
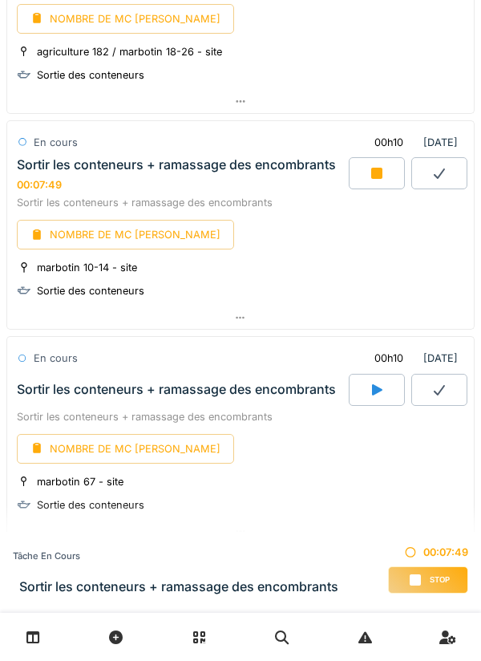
scroll to position [2066, 0]
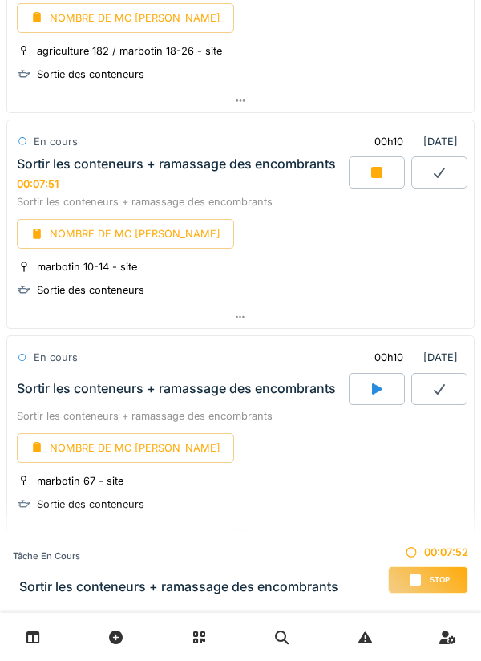
click at [247, 322] on div at bounding box center [240, 317] width 467 height 23
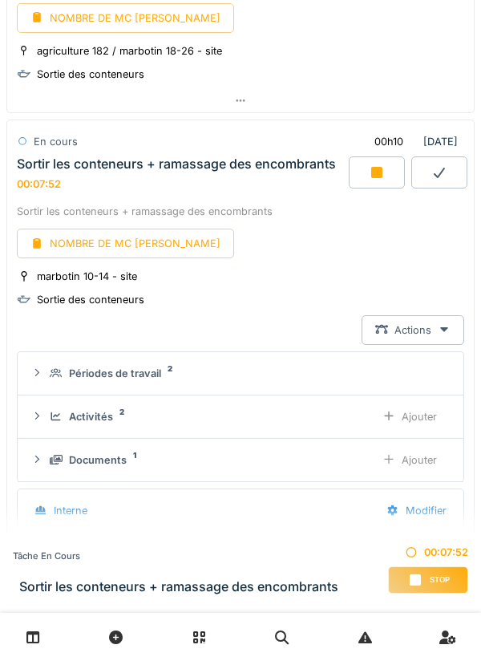
scroll to position [2121, 0]
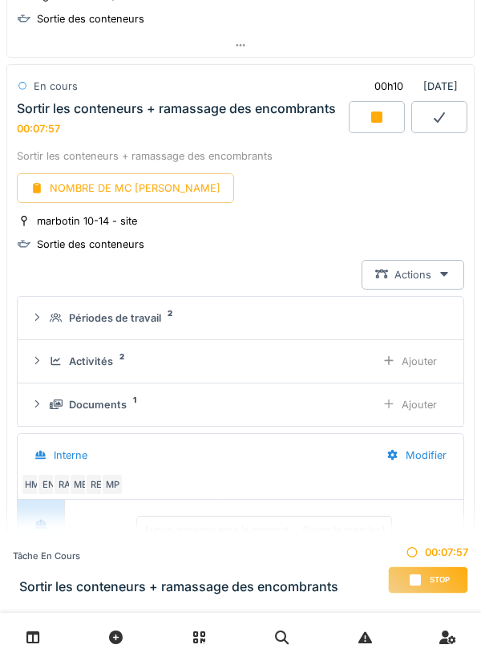
click at [406, 363] on div "Ajouter" at bounding box center [410, 362] width 82 height 30
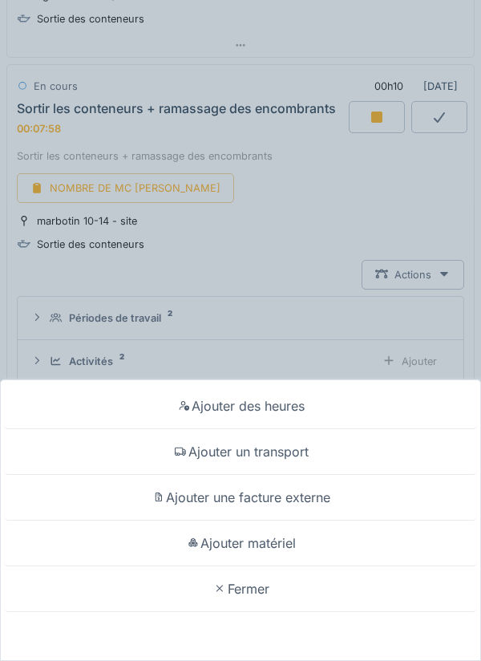
click at [262, 550] on div "Ajouter matériel" at bounding box center [240, 544] width 473 height 46
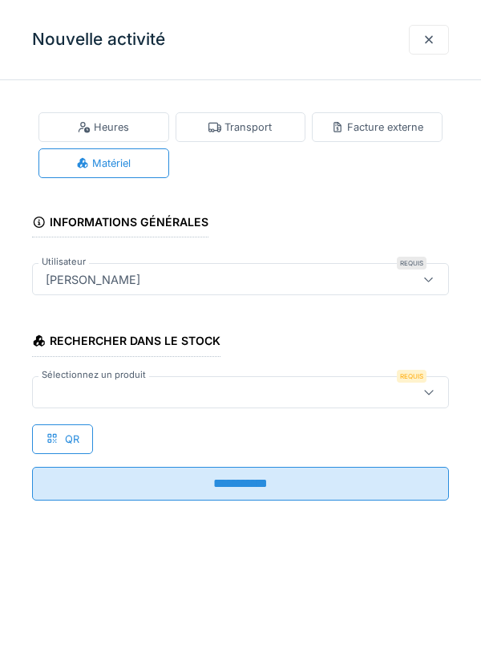
click at [144, 392] on div at bounding box center [214, 392] width 350 height 18
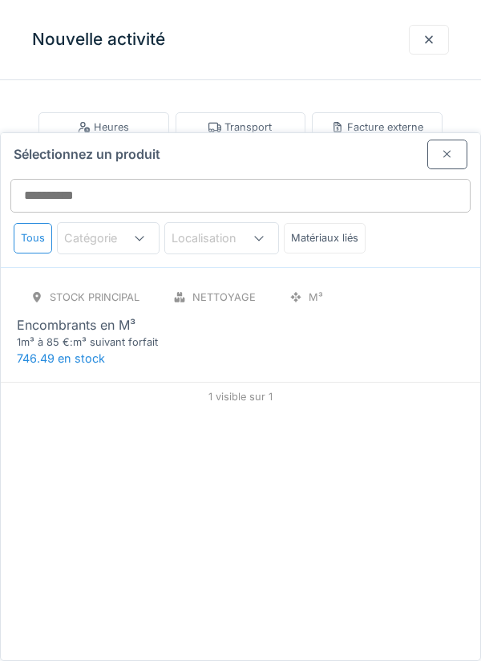
click at [124, 335] on div "1m³ à 85 €:m³ suivant forfait" at bounding box center [113, 342] width 193 height 15
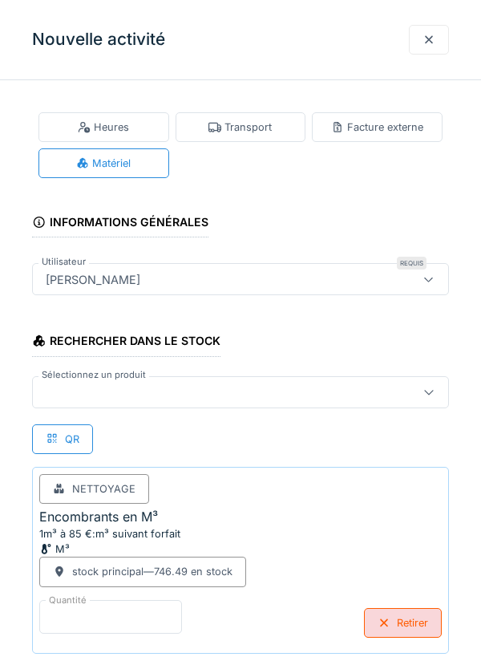
click at [116, 618] on input "*" at bounding box center [110, 617] width 143 height 34
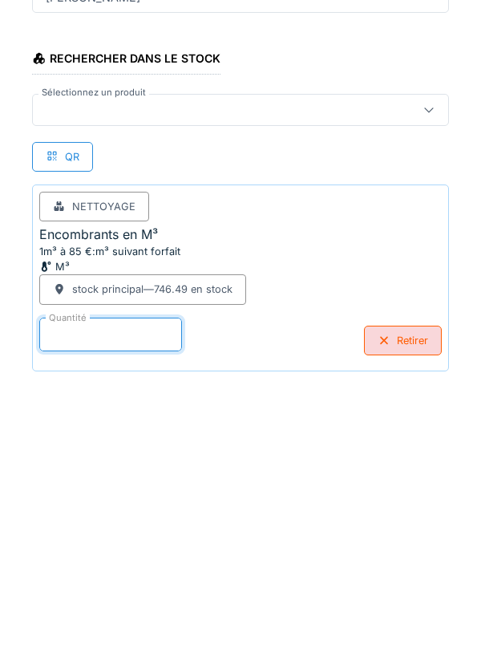
scroll to position [83, 0]
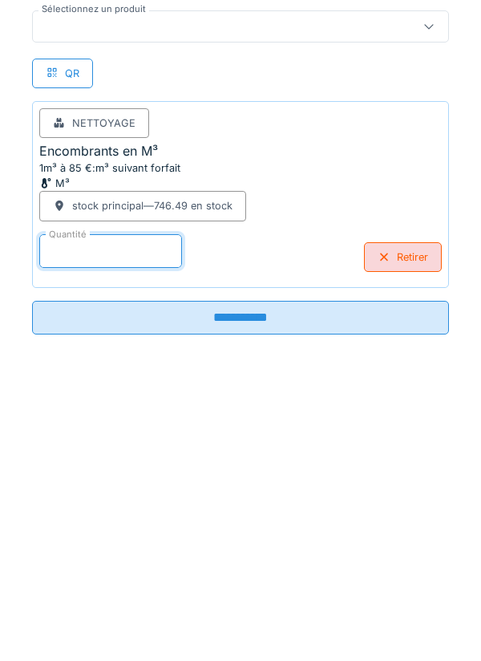
type input "*"
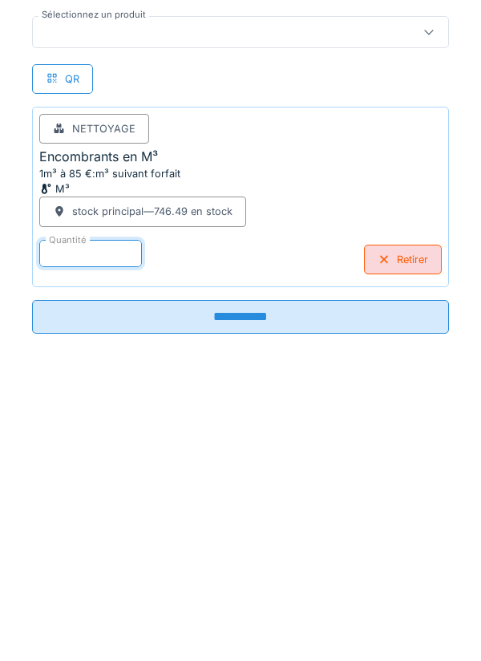
click at [230, 609] on input "**********" at bounding box center [240, 599] width 417 height 34
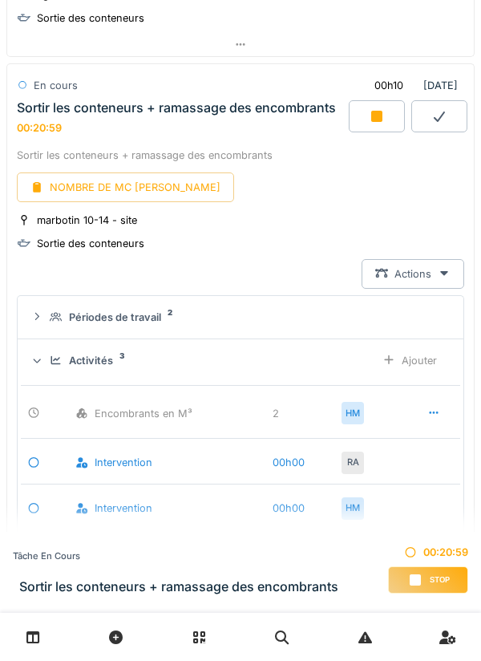
scroll to position [2125, 0]
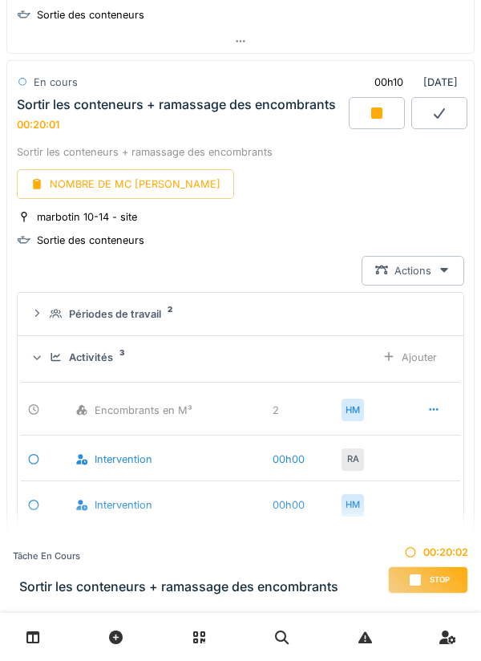
click at [386, 115] on div at bounding box center [377, 113] width 56 height 32
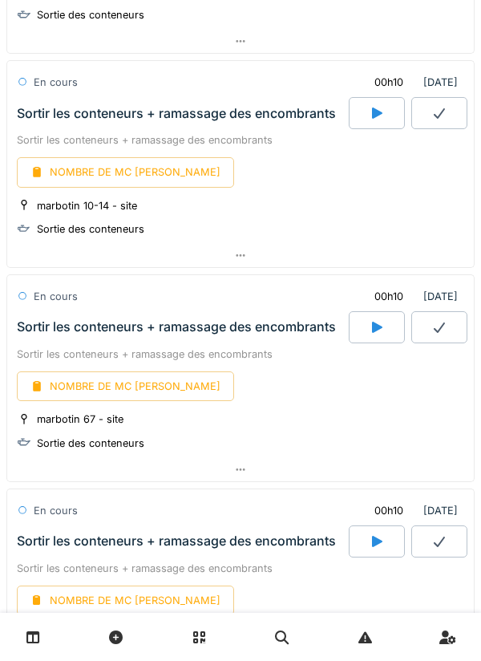
click at [437, 116] on icon at bounding box center [440, 113] width 16 height 13
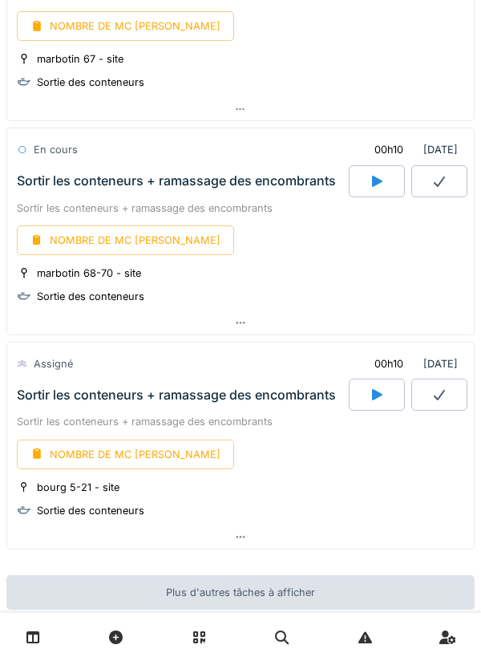
scroll to position [2940, 0]
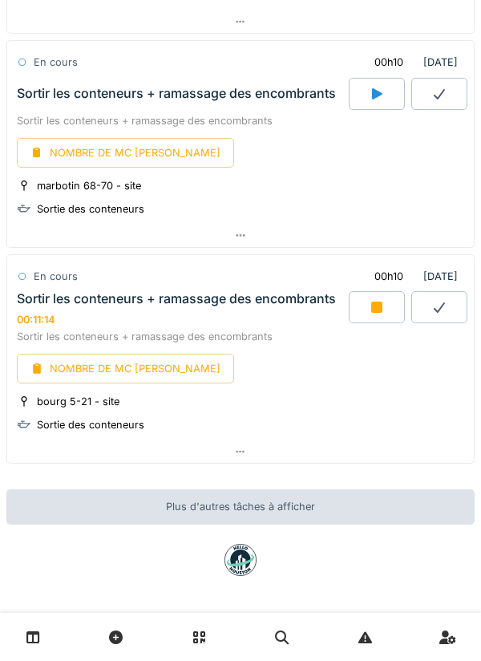
click at [254, 456] on div at bounding box center [240, 451] width 467 height 23
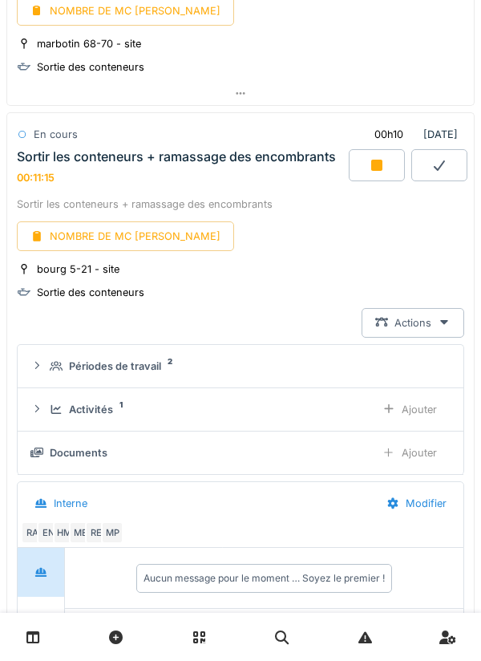
scroll to position [3131, 0]
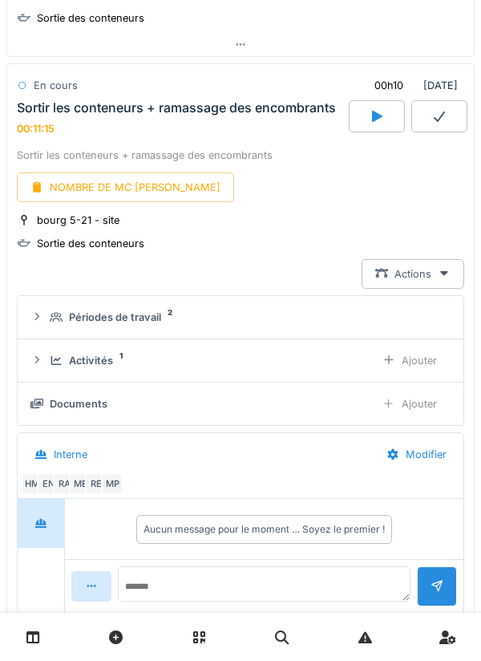
click at [417, 364] on div "Ajouter" at bounding box center [410, 361] width 82 height 30
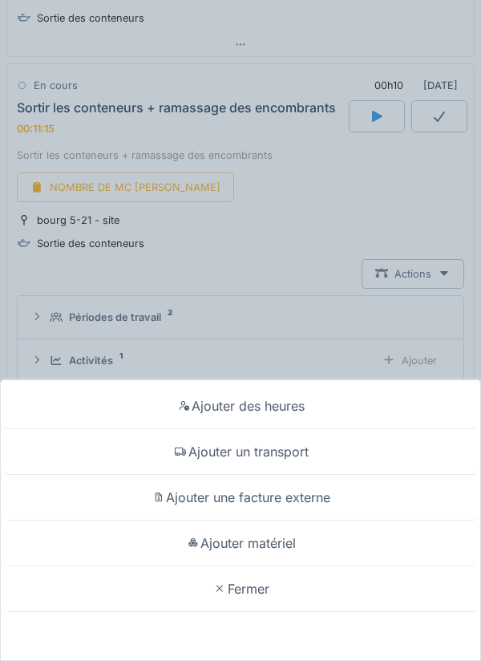
click at [360, 32] on div "Ajouter des heures Ajouter un transport Ajouter une facture externe Ajouter mat…" at bounding box center [240, 330] width 481 height 661
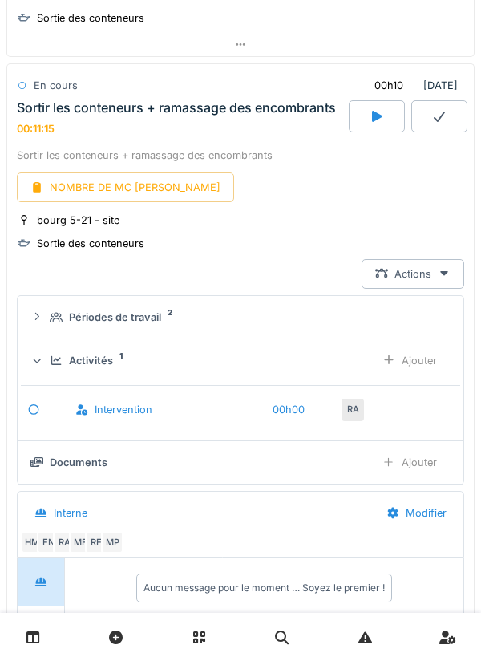
click at [420, 460] on div "Ajouter" at bounding box center [410, 463] width 82 height 30
click at [254, 358] on div "Activités 1" at bounding box center [206, 360] width 313 height 15
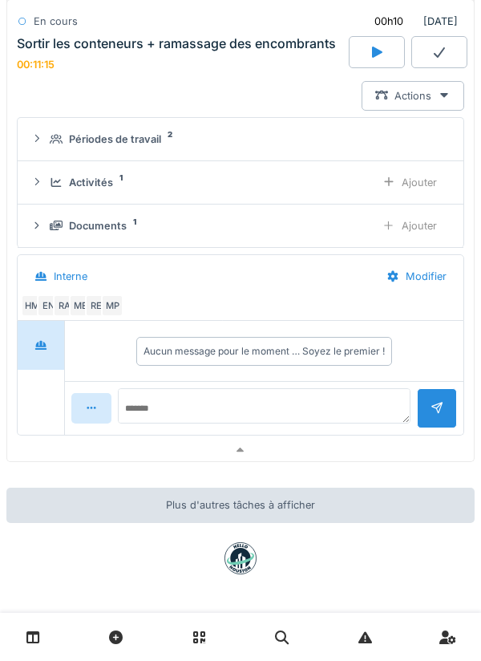
scroll to position [3308, 0]
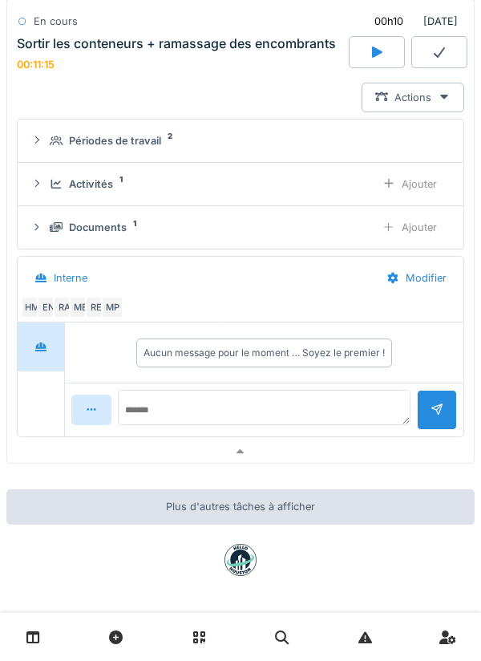
click at [398, 225] on div "Ajouter" at bounding box center [410, 228] width 82 height 30
click at [396, 179] on div "Ajouter" at bounding box center [410, 184] width 82 height 30
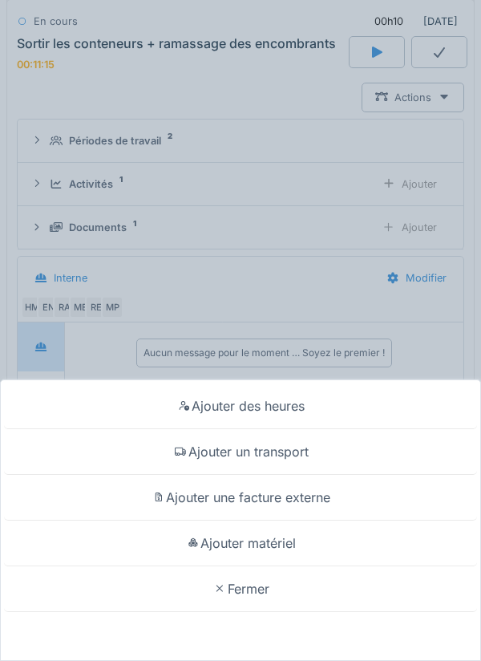
click at [259, 543] on div "Ajouter matériel" at bounding box center [240, 544] width 473 height 46
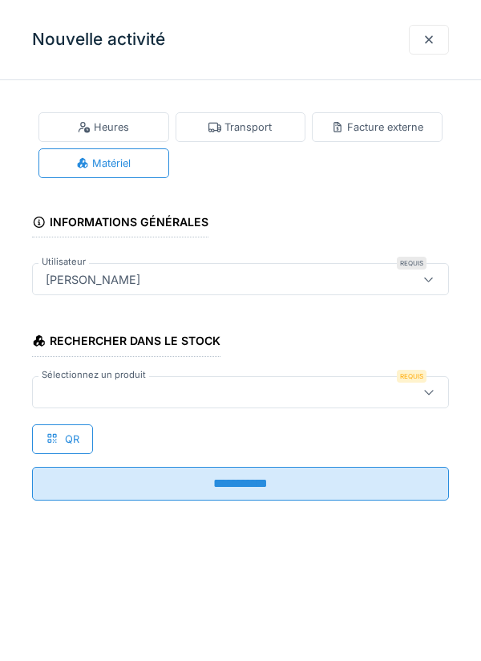
click at [77, 383] on div at bounding box center [214, 392] width 350 height 18
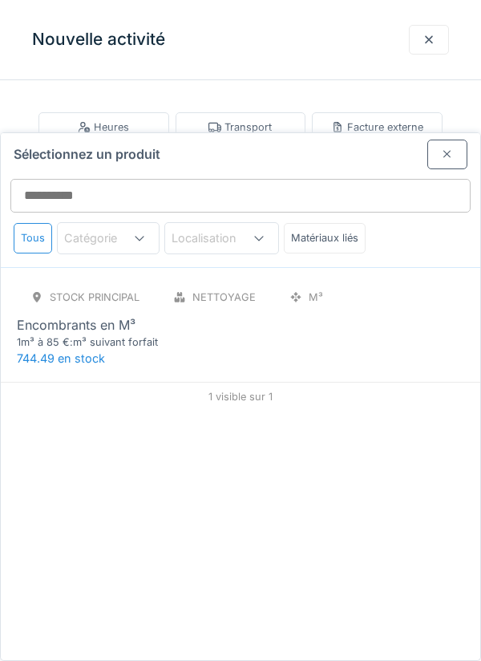
click at [85, 335] on div "1m³ à 85 €:m³ suivant forfait" at bounding box center [113, 342] width 193 height 15
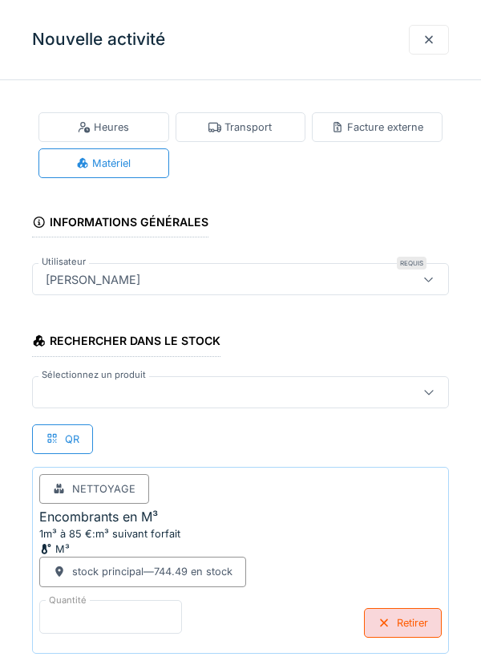
click at [95, 611] on input "*" at bounding box center [110, 617] width 143 height 34
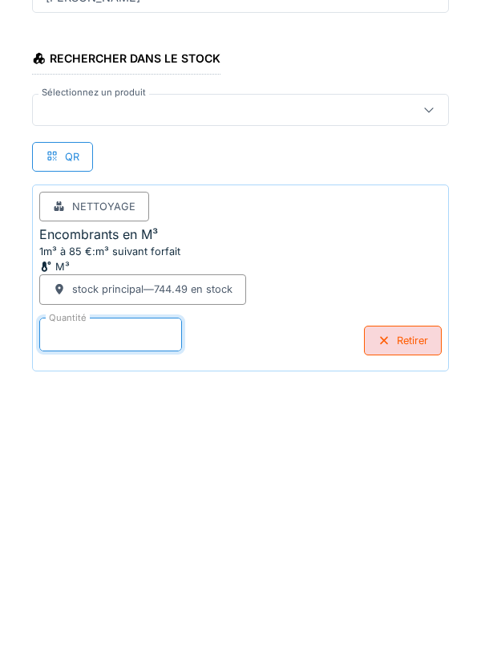
scroll to position [83, 0]
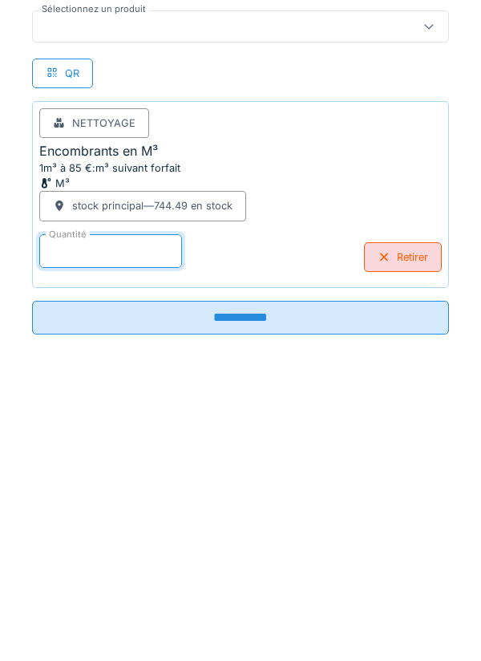
type input "*"
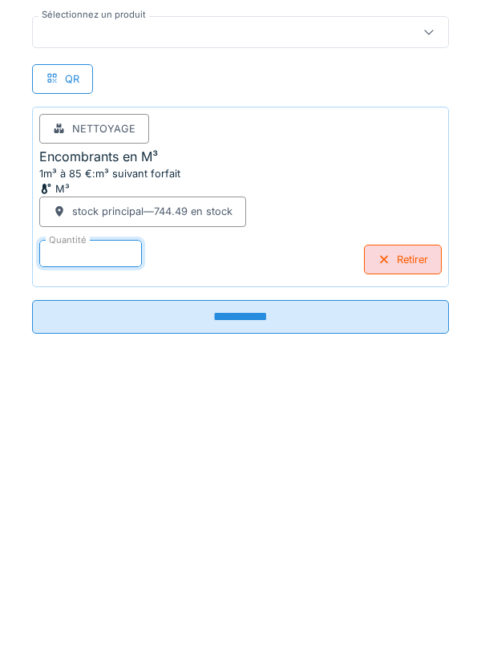
click at [233, 590] on input "**********" at bounding box center [240, 599] width 417 height 34
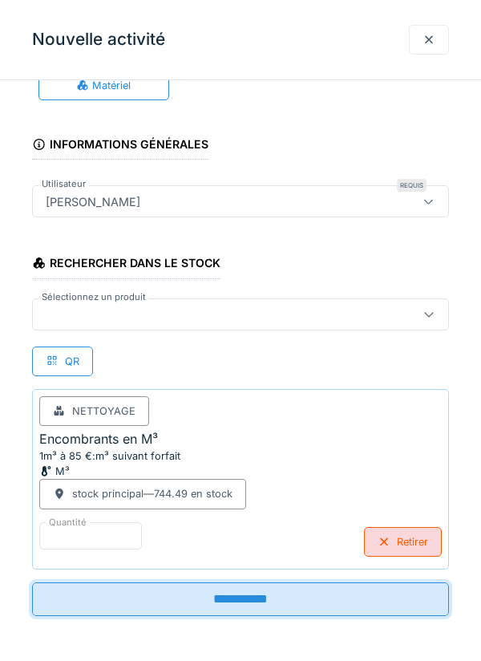
scroll to position [78, 0]
click at [245, 598] on input "**********" at bounding box center [240, 599] width 417 height 34
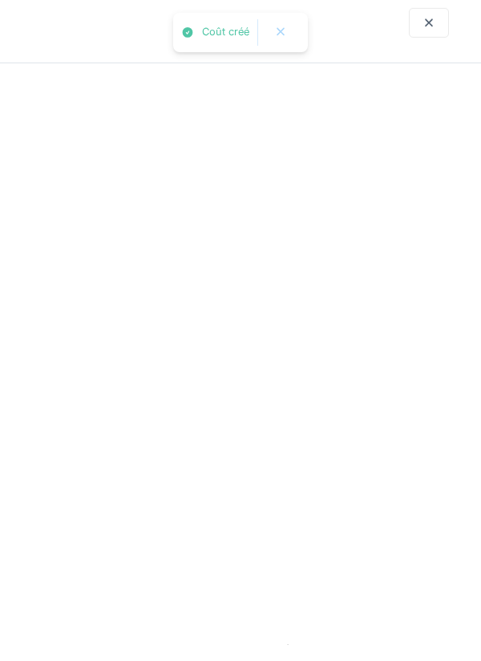
scroll to position [0, 0]
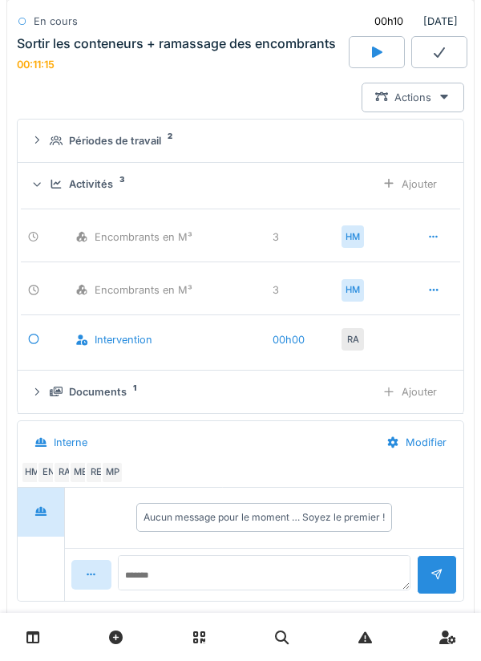
click at [339, 391] on div "Documents 1" at bounding box center [206, 391] width 313 height 15
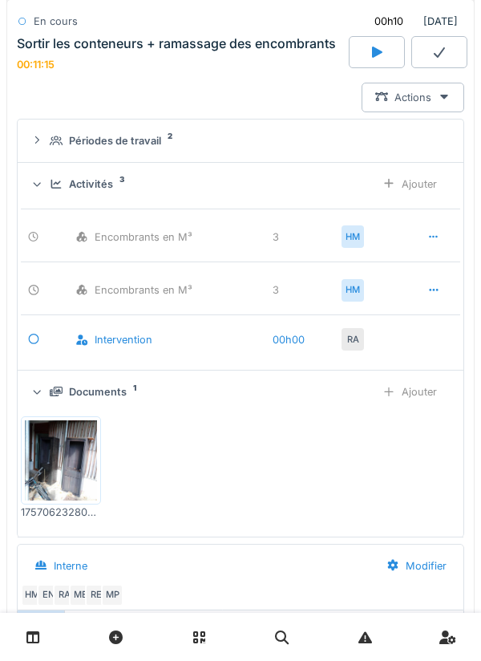
click at [403, 389] on div "Ajouter" at bounding box center [410, 392] width 82 height 30
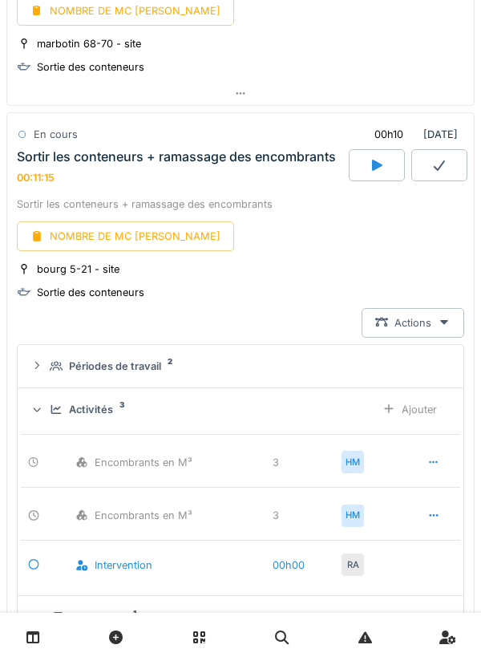
scroll to position [3078, 0]
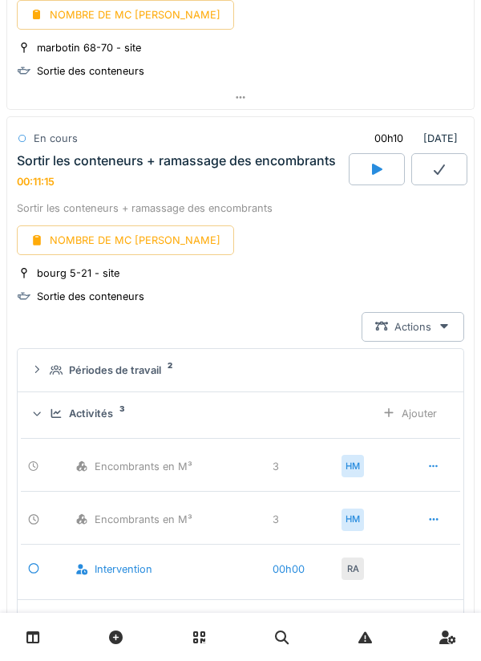
click at [426, 416] on div "Ajouter" at bounding box center [410, 414] width 82 height 30
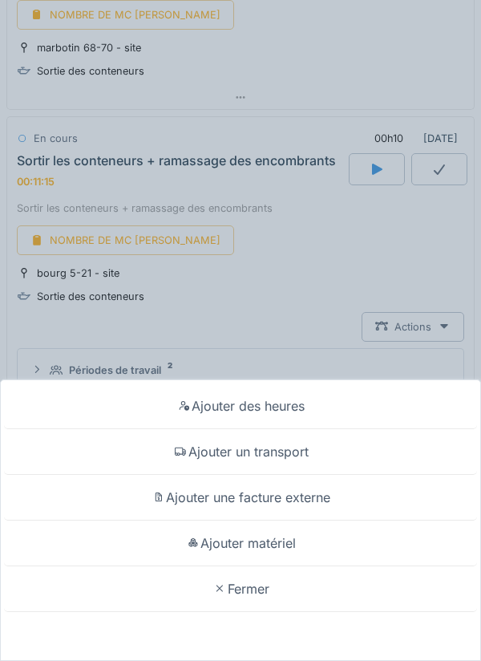
click at [282, 452] on div "Ajouter un transport" at bounding box center [240, 452] width 473 height 46
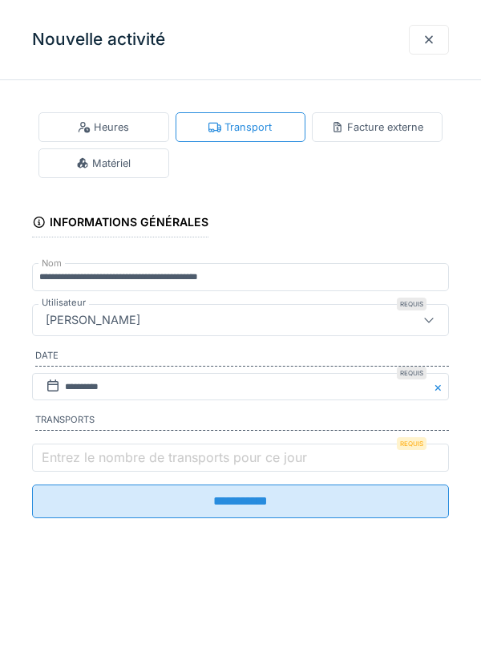
click at [88, 464] on label "Entrez le nombre de transports pour ce jour" at bounding box center [175, 457] width 272 height 19
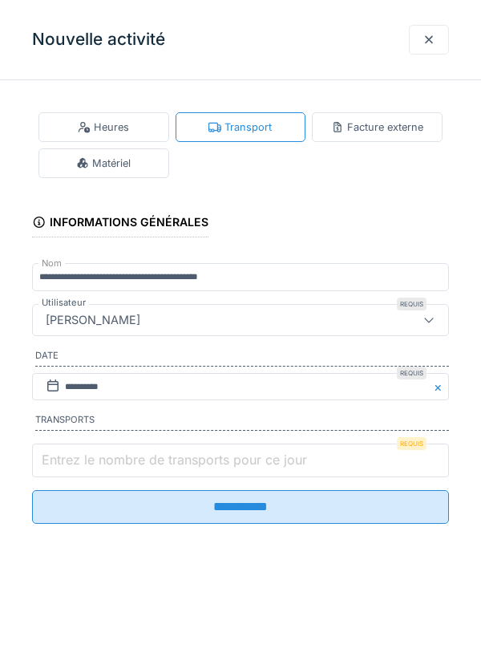
click at [88, 464] on input "Entrez le nombre de transports pour ce jour" at bounding box center [240, 461] width 417 height 34
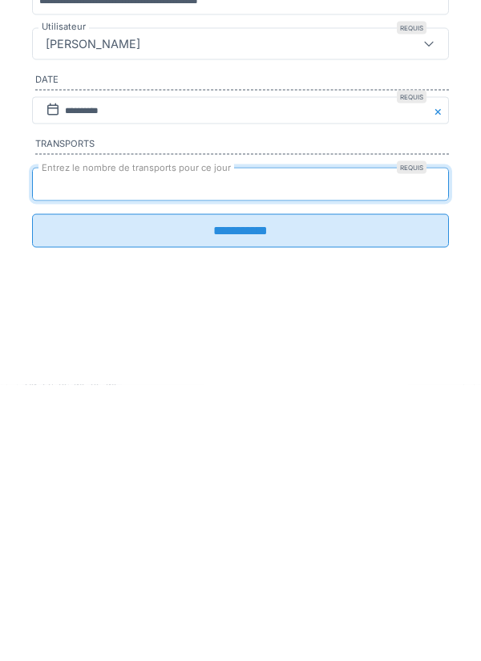
type input "*"
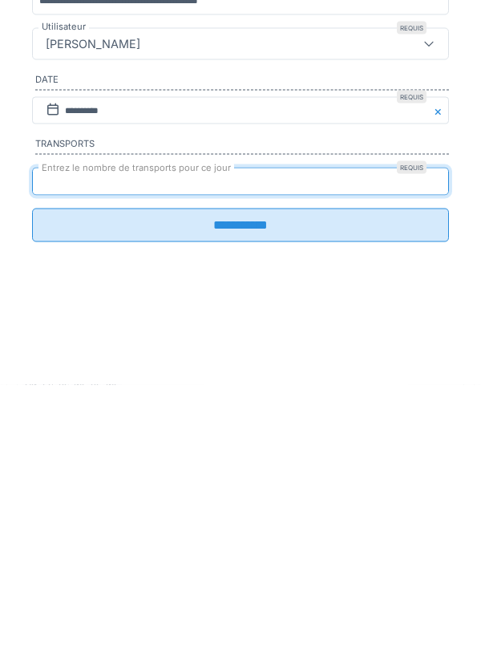
click at [248, 513] on input "**********" at bounding box center [240, 502] width 417 height 34
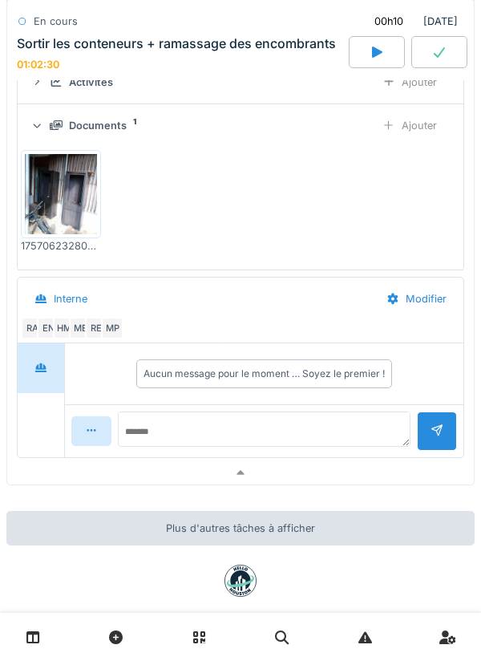
scroll to position [3433, 0]
